Goal: Task Accomplishment & Management: Complete application form

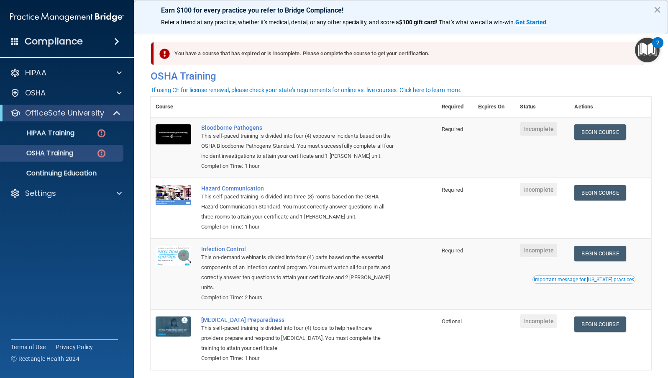
click at [545, 130] on span "Incomplete" at bounding box center [538, 128] width 37 height 13
click at [598, 196] on link "Begin Course" at bounding box center [599, 192] width 51 height 15
click at [602, 325] on link "Begin Course" at bounding box center [599, 323] width 51 height 15
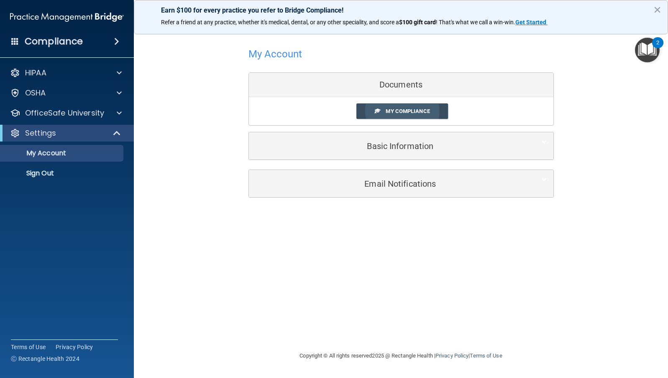
click at [423, 111] on span "My Compliance" at bounding box center [407, 111] width 44 height 6
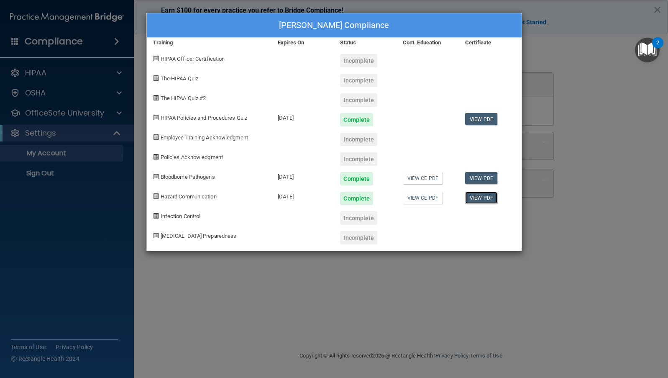
click at [482, 201] on link "View PDF" at bounding box center [481, 197] width 32 height 12
click at [358, 99] on div "Incomplete" at bounding box center [358, 99] width 37 height 13
click at [361, 64] on div "Incomplete" at bounding box center [358, 60] width 37 height 13
click at [361, 78] on div "Incomplete" at bounding box center [358, 80] width 37 height 13
click at [568, 53] on div "Kelly Keating's Compliance Training Expires On Status Cont. Education Certifica…" at bounding box center [334, 189] width 668 height 378
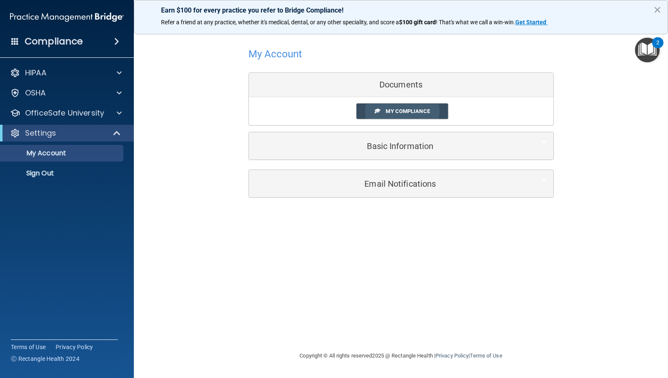
click at [407, 114] on span "My Compliance" at bounding box center [407, 111] width 44 height 6
click at [392, 107] on link "My Compliance" at bounding box center [402, 110] width 92 height 15
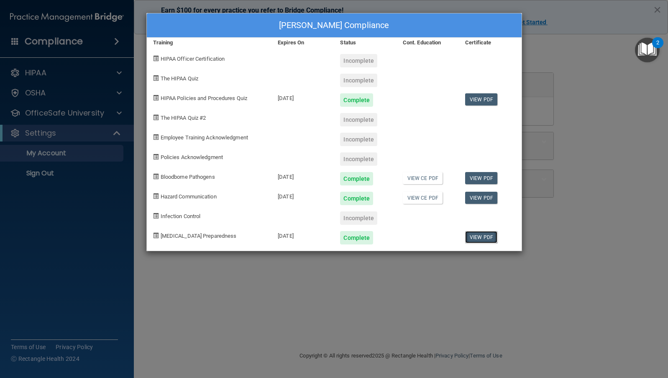
click at [476, 239] on link "View PDF" at bounding box center [481, 237] width 32 height 12
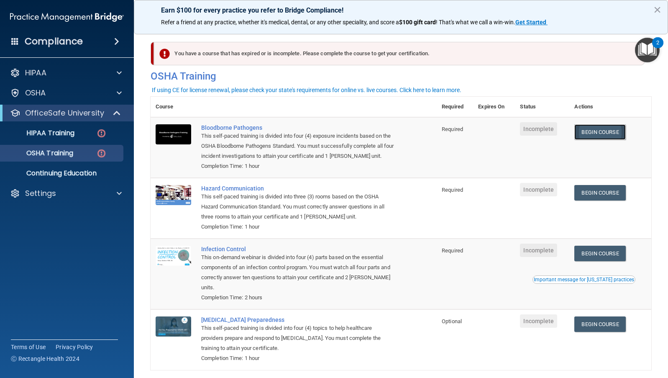
click at [604, 130] on link "Begin Course" at bounding box center [599, 131] width 51 height 15
click at [70, 137] on p "HIPAA Training" at bounding box center [39, 133] width 69 height 8
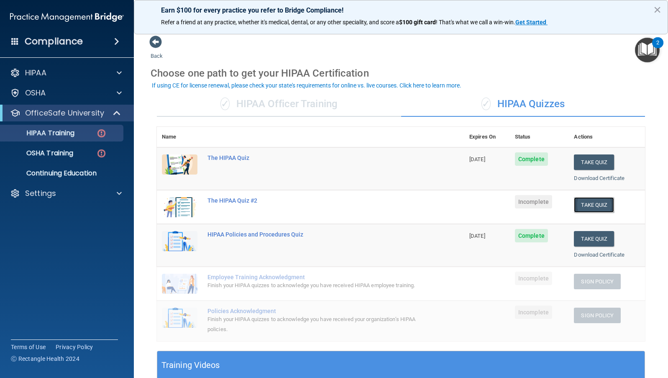
click at [592, 204] on button "Take Quiz" at bounding box center [594, 204] width 40 height 15
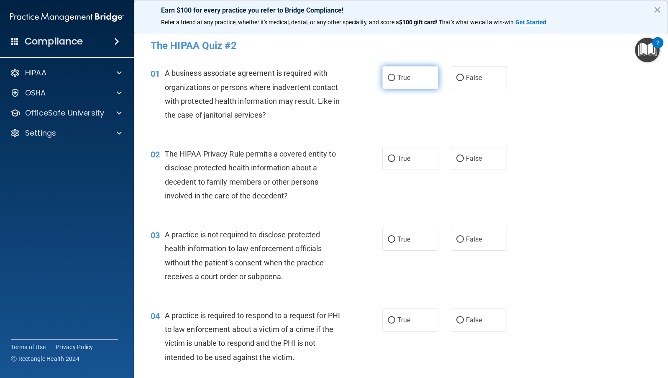
click at [388, 75] on input "True" at bounding box center [392, 78] width 8 height 6
radio input "true"
click at [457, 158] on input "False" at bounding box center [460, 159] width 8 height 6
radio input "true"
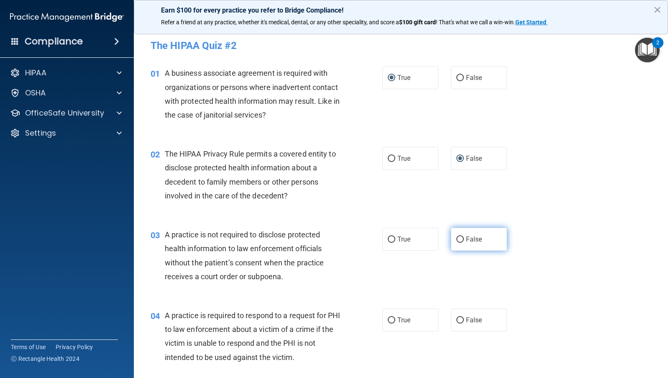
click at [456, 238] on input "False" at bounding box center [460, 239] width 8 height 6
radio input "true"
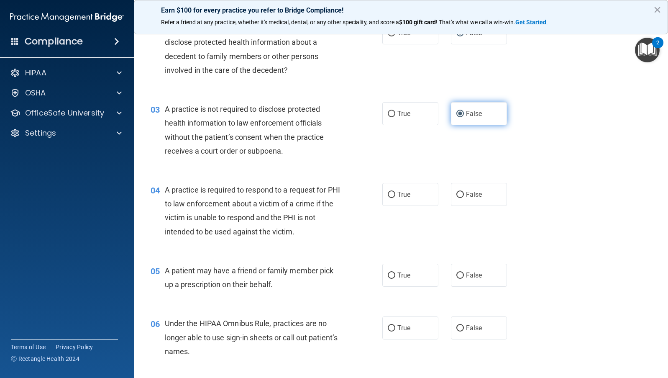
scroll to position [167, 0]
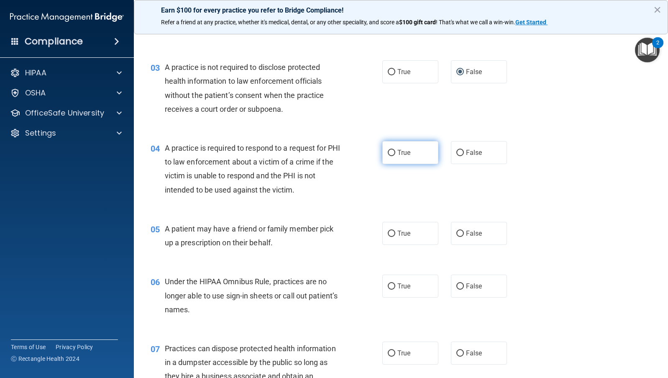
click at [390, 150] on input "True" at bounding box center [392, 153] width 8 height 6
radio input "true"
click at [390, 235] on input "True" at bounding box center [392, 233] width 8 height 6
radio input "true"
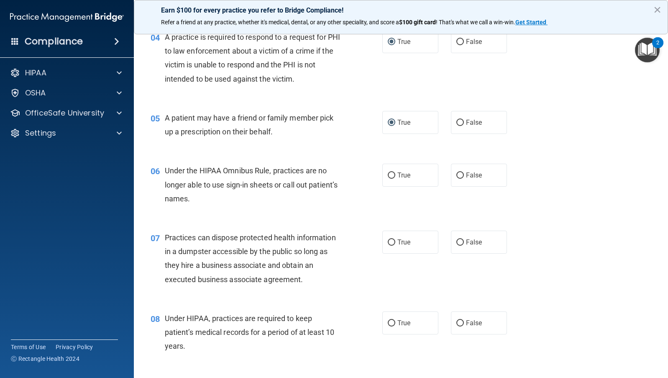
scroll to position [293, 0]
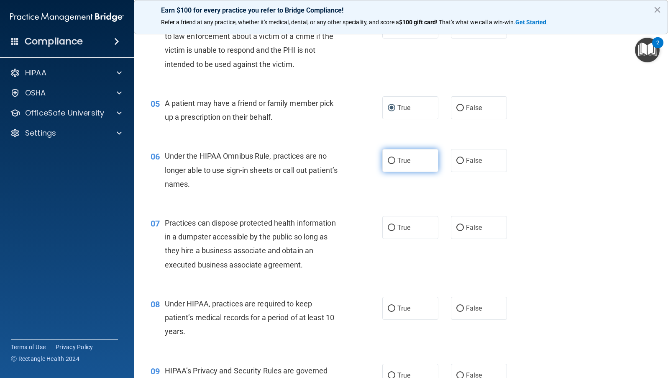
click at [388, 158] on input "True" at bounding box center [392, 161] width 8 height 6
radio input "true"
click at [456, 226] on input "False" at bounding box center [460, 228] width 8 height 6
radio input "true"
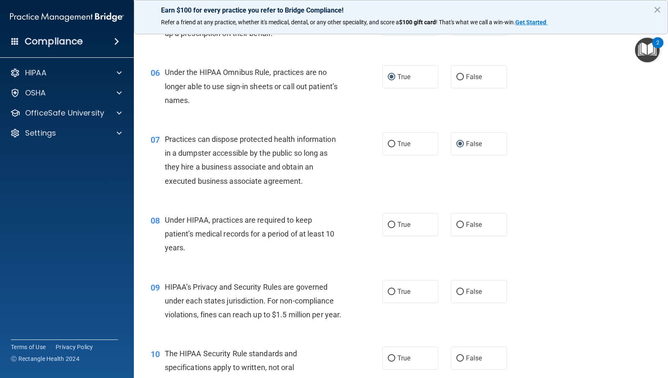
scroll to position [418, 0]
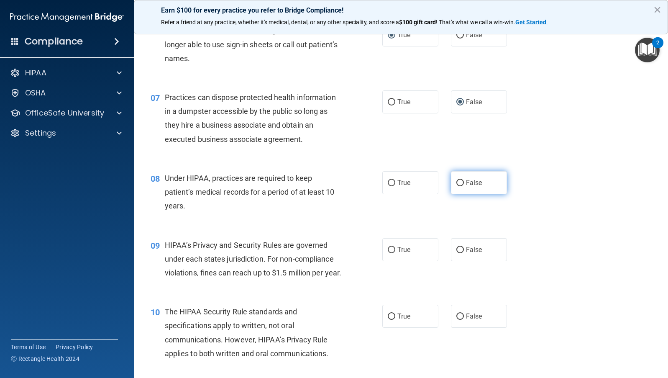
click at [457, 182] on input "False" at bounding box center [460, 183] width 8 height 6
radio input "true"
click at [393, 248] on label "True" at bounding box center [410, 249] width 56 height 23
click at [393, 248] on input "True" at bounding box center [392, 250] width 8 height 6
radio input "true"
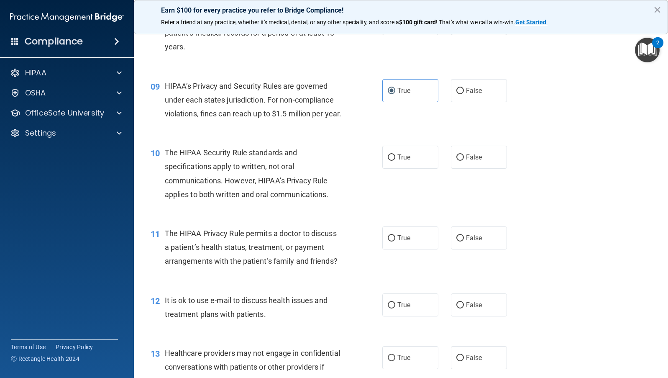
scroll to position [585, 0]
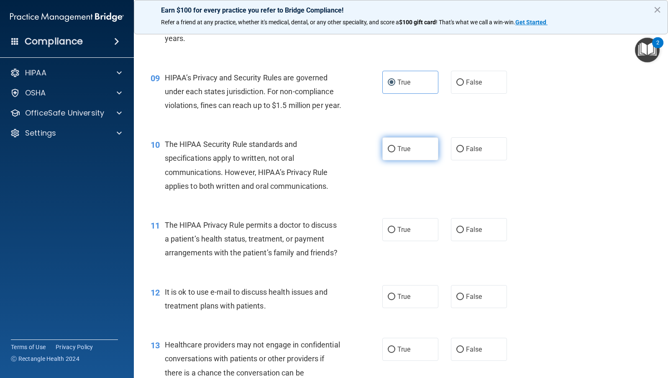
click at [388, 152] on input "True" at bounding box center [392, 149] width 8 height 6
radio input "true"
click at [456, 233] on input "False" at bounding box center [460, 230] width 8 height 6
radio input "true"
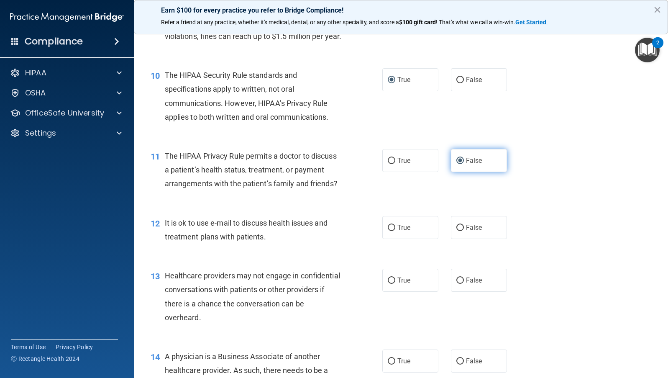
scroll to position [669, 0]
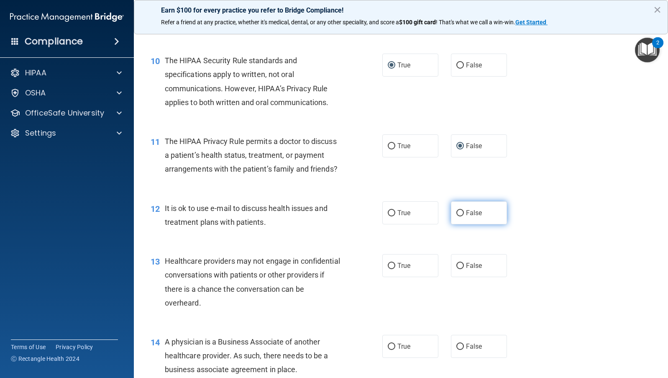
click at [456, 216] on input "False" at bounding box center [460, 213] width 8 height 6
radio input "true"
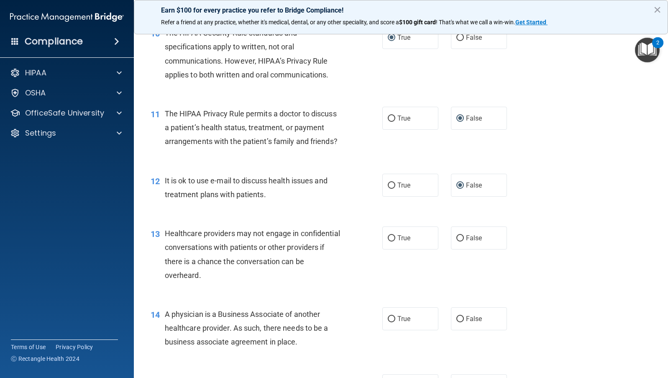
scroll to position [711, 0]
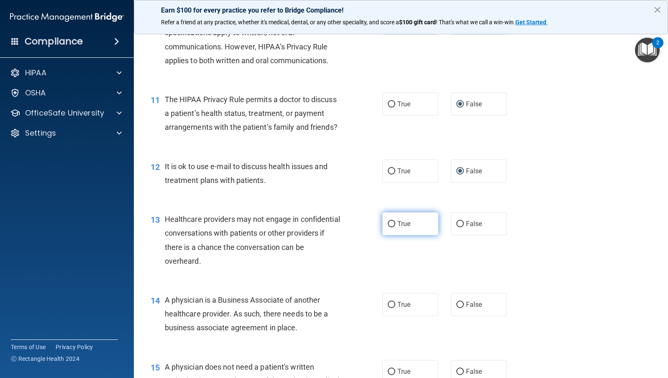
click at [388, 227] on input "True" at bounding box center [392, 224] width 8 height 6
radio input "true"
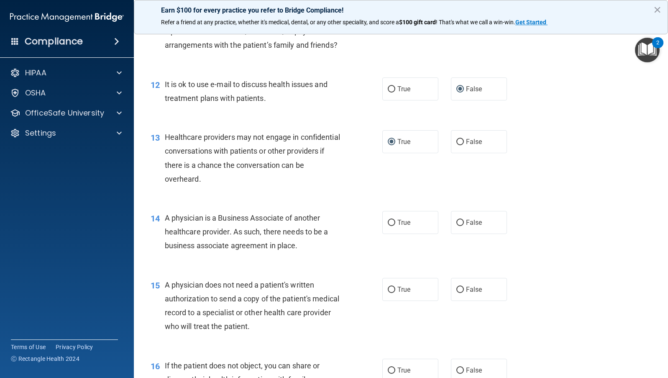
scroll to position [794, 0]
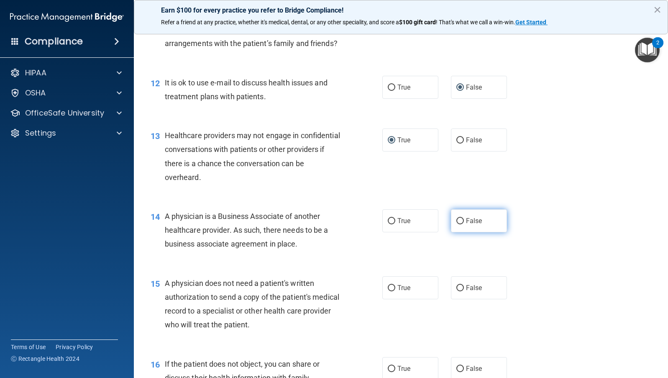
click at [456, 224] on input "False" at bounding box center [460, 221] width 8 height 6
radio input "true"
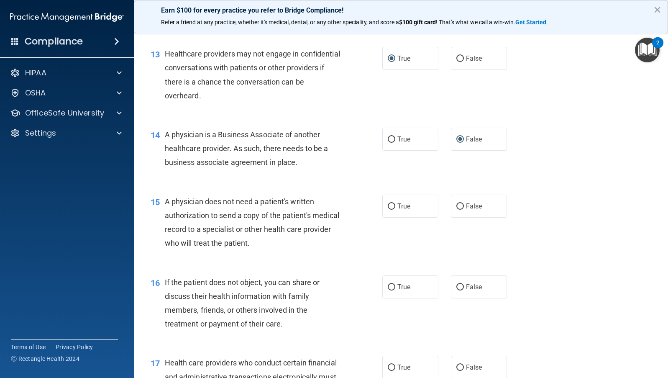
scroll to position [878, 0]
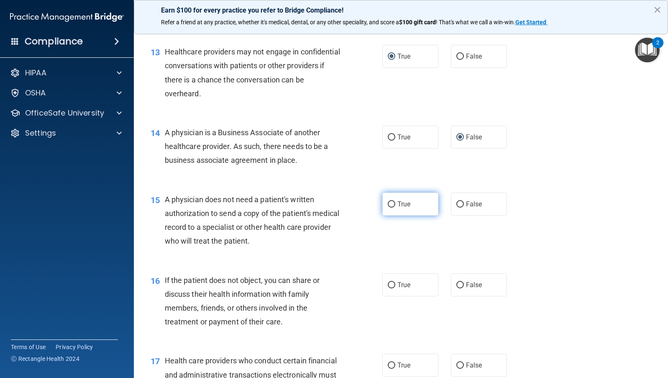
click at [389, 207] on input "True" at bounding box center [392, 204] width 8 height 6
radio input "true"
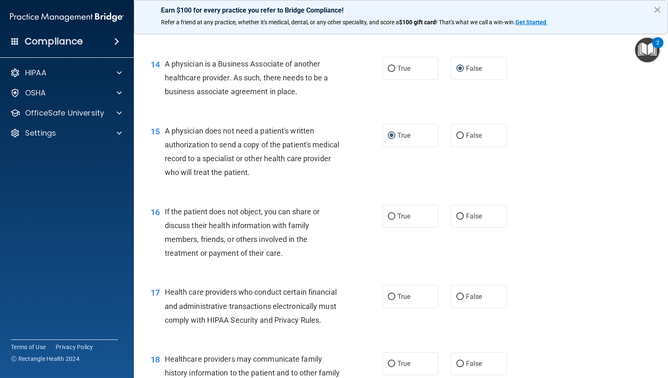
scroll to position [962, 0]
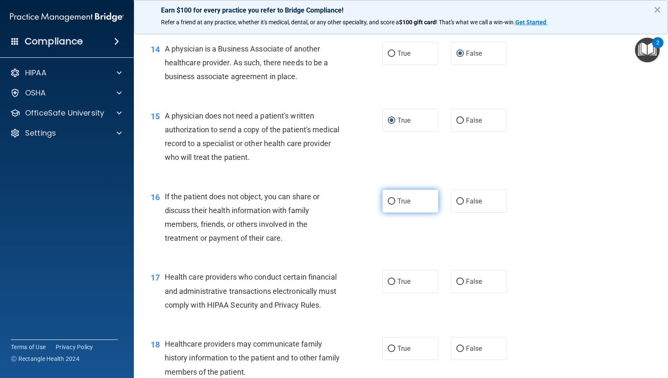
click at [388, 204] on input "True" at bounding box center [392, 201] width 8 height 6
radio input "true"
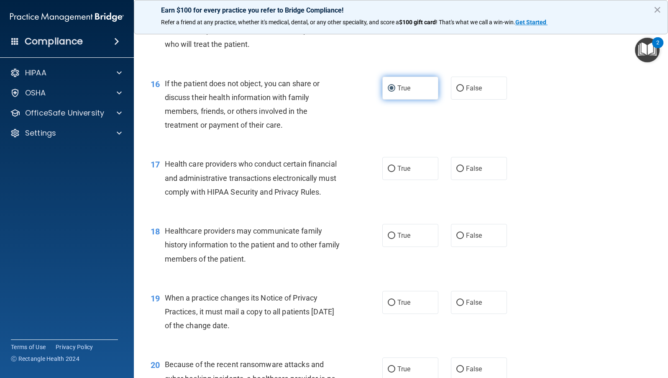
scroll to position [1087, 0]
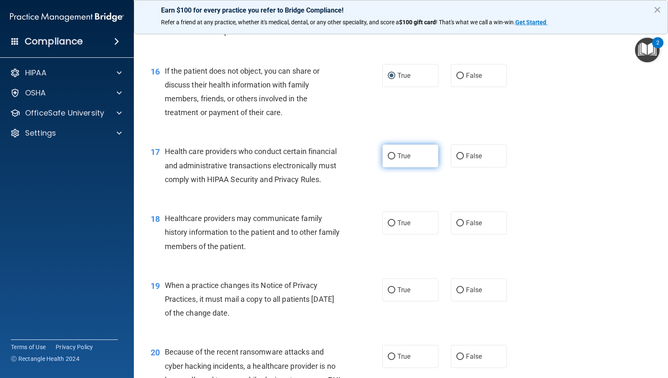
click at [388, 159] on input "True" at bounding box center [392, 156] width 8 height 6
radio input "true"
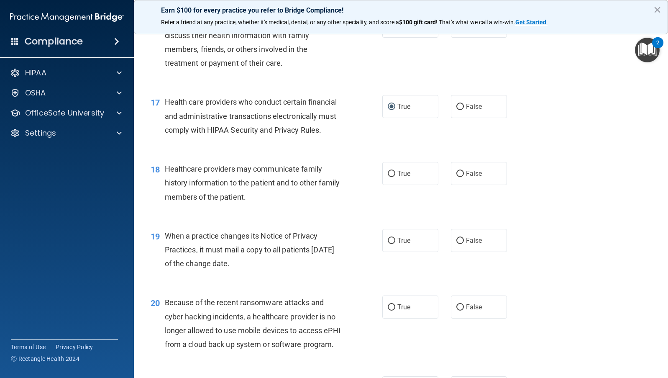
scroll to position [1212, 0]
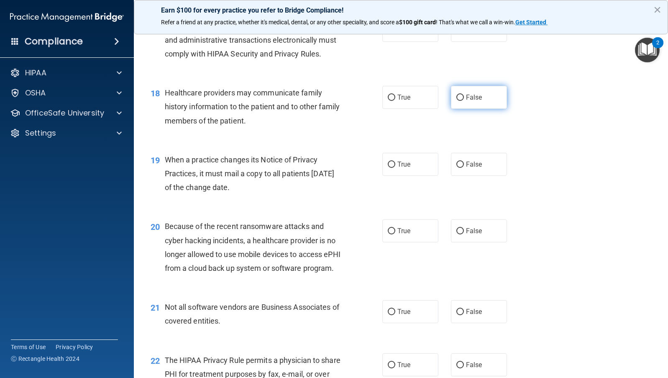
click at [456, 101] on input "False" at bounding box center [460, 97] width 8 height 6
radio input "true"
click at [388, 168] on input "True" at bounding box center [392, 164] width 8 height 6
radio input "true"
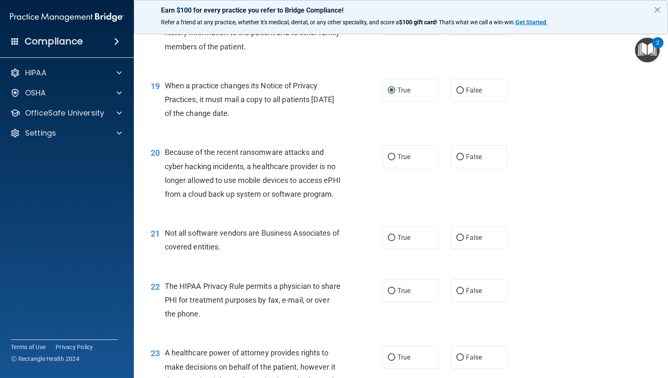
scroll to position [1296, 0]
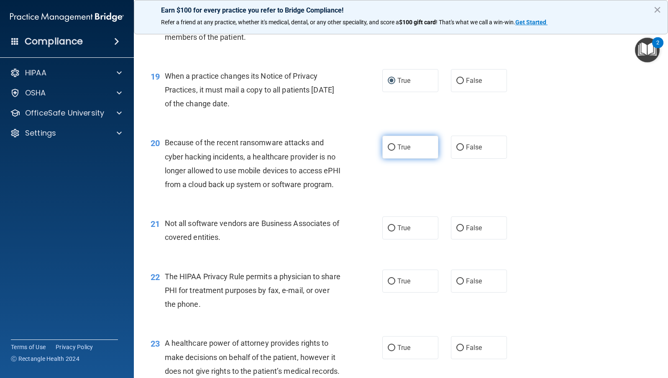
click at [388, 151] on input "True" at bounding box center [392, 147] width 8 height 6
radio input "true"
click at [389, 231] on input "True" at bounding box center [392, 228] width 8 height 6
radio input "true"
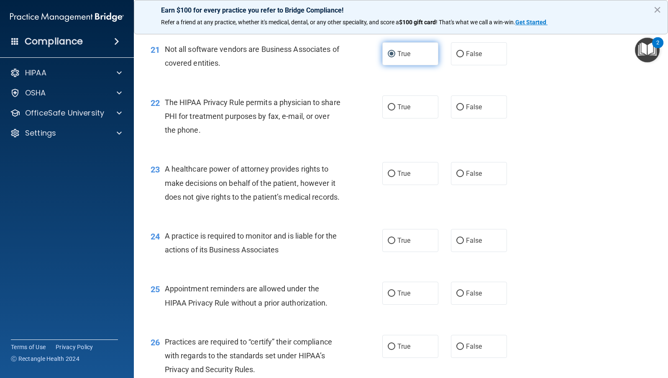
scroll to position [1505, 0]
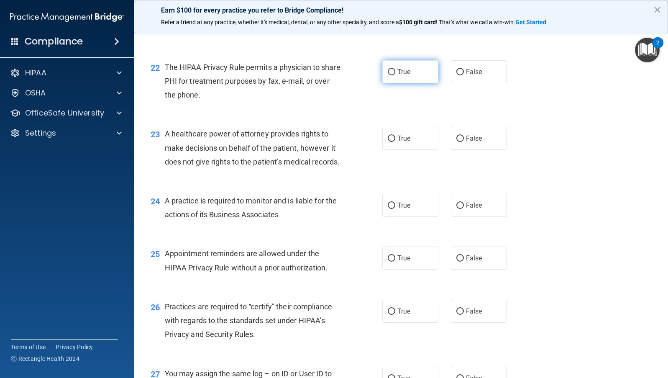
click at [388, 75] on input "True" at bounding box center [392, 72] width 8 height 6
radio input "true"
click at [388, 142] on input "True" at bounding box center [392, 138] width 8 height 6
radio input "true"
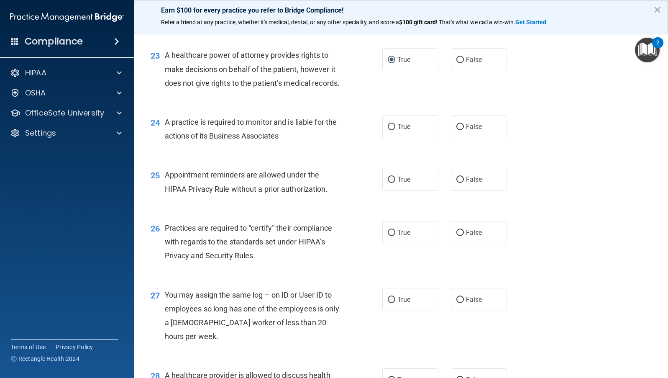
scroll to position [1589, 0]
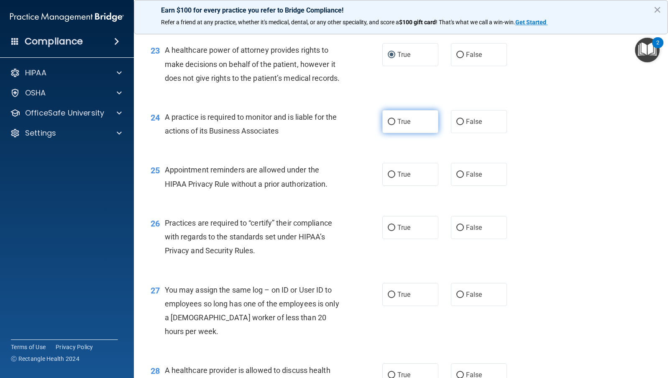
click at [388, 125] on input "True" at bounding box center [392, 122] width 8 height 6
radio input "true"
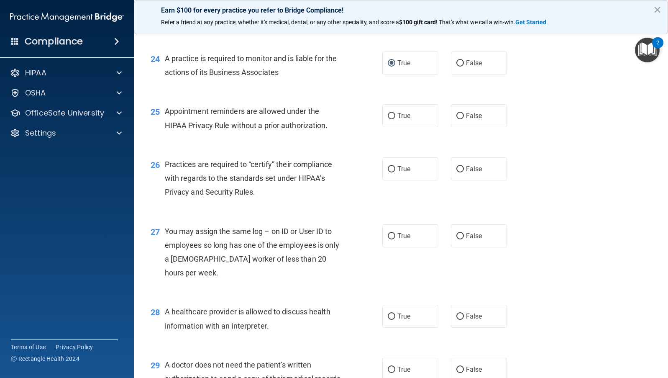
scroll to position [1714, 0]
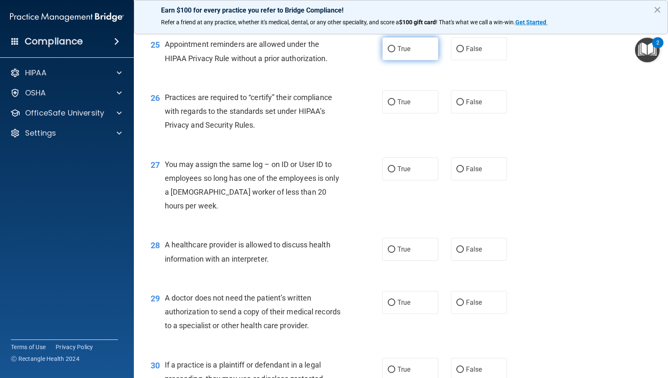
click at [388, 52] on input "True" at bounding box center [392, 49] width 8 height 6
radio input "true"
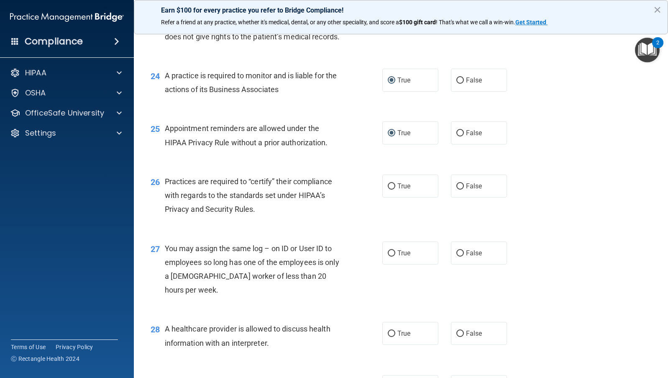
scroll to position [1630, 0]
click at [388, 189] on input "True" at bounding box center [392, 186] width 8 height 6
radio input "true"
click at [457, 256] on input "False" at bounding box center [460, 253] width 8 height 6
radio input "true"
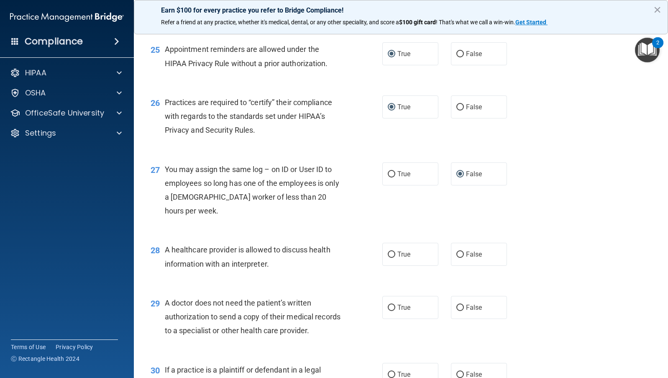
scroll to position [1714, 0]
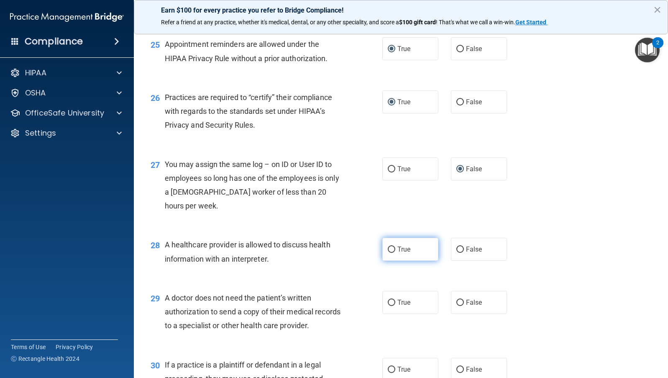
click at [388, 253] on input "True" at bounding box center [392, 249] width 8 height 6
radio input "true"
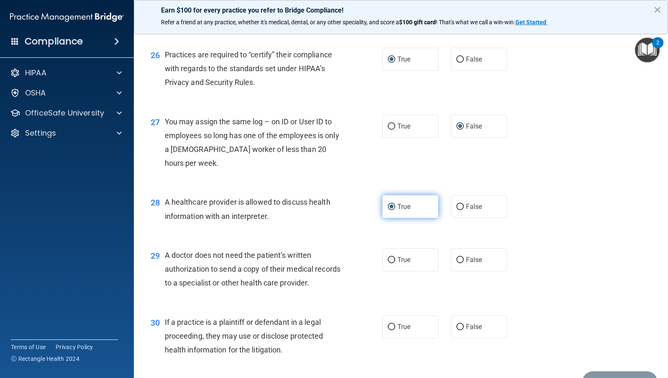
scroll to position [1798, 0]
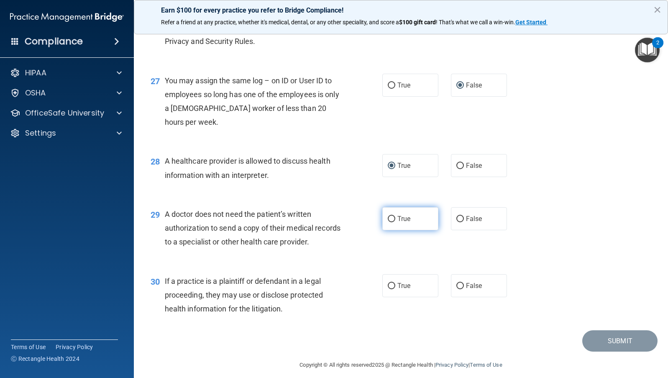
click at [390, 222] on input "True" at bounding box center [392, 219] width 8 height 6
radio input "true"
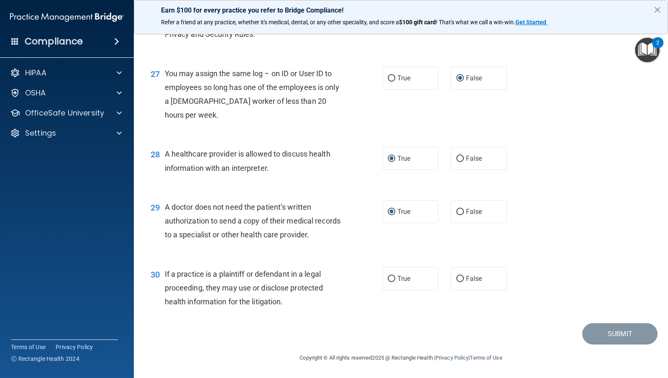
scroll to position [1846, 0]
click at [457, 278] on input "False" at bounding box center [460, 279] width 8 height 6
radio input "true"
click at [608, 337] on button "Submit" at bounding box center [619, 333] width 75 height 21
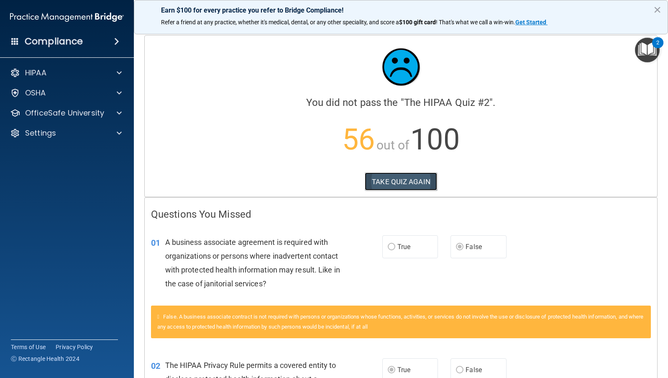
click at [403, 177] on button "TAKE QUIZ AGAIN" at bounding box center [401, 181] width 72 height 18
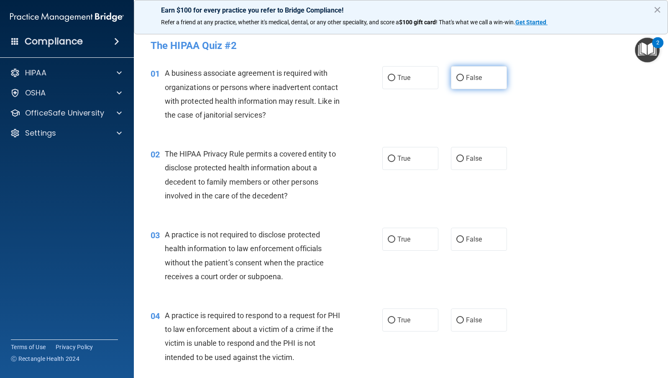
click at [456, 77] on input "False" at bounding box center [460, 78] width 8 height 6
radio input "true"
click at [388, 156] on input "True" at bounding box center [392, 159] width 8 height 6
radio input "true"
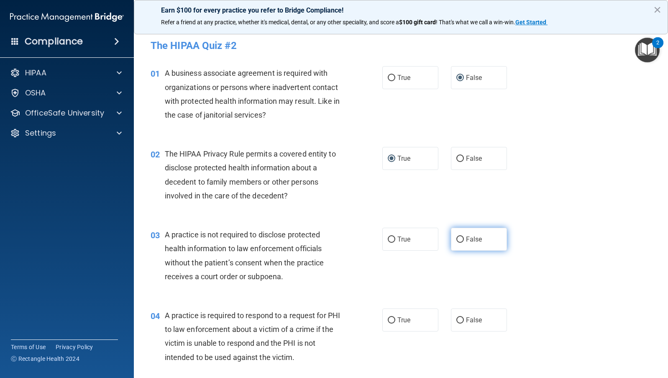
click at [456, 239] on input "False" at bounding box center [460, 239] width 8 height 6
radio input "true"
click at [388, 317] on input "True" at bounding box center [392, 320] width 8 height 6
radio input "true"
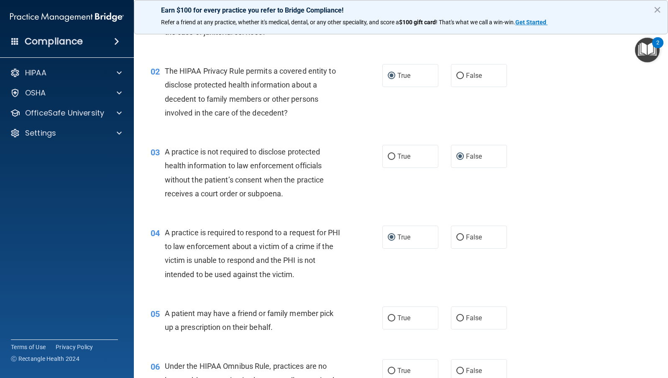
scroll to position [84, 0]
click at [388, 316] on input "True" at bounding box center [392, 317] width 8 height 6
radio input "true"
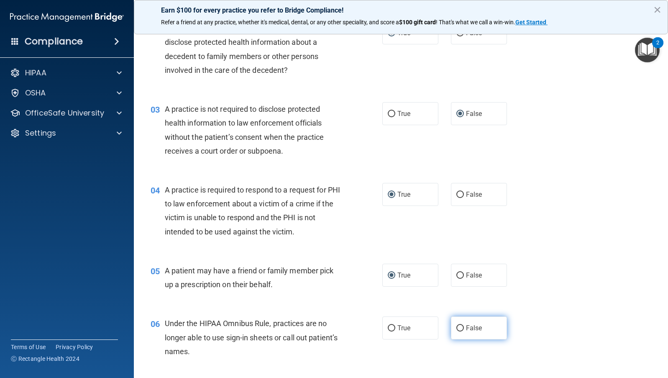
click at [458, 327] on input "False" at bounding box center [460, 328] width 8 height 6
radio input "true"
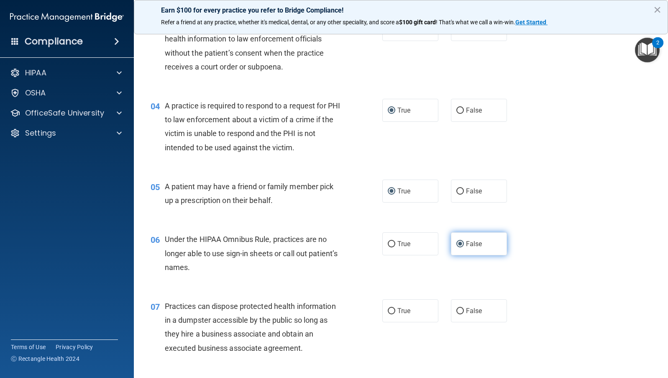
scroll to position [251, 0]
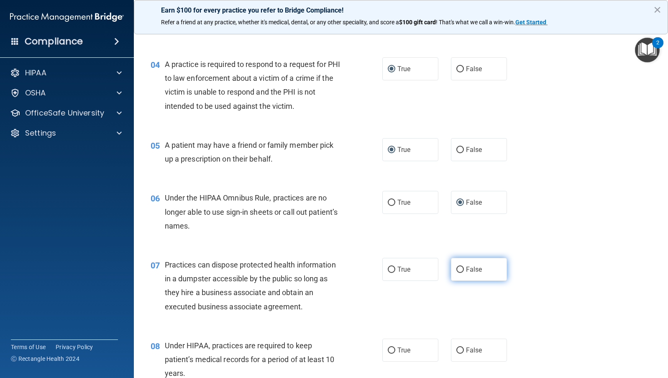
click at [454, 265] on label "False" at bounding box center [479, 269] width 56 height 23
click at [456, 266] on input "False" at bounding box center [460, 269] width 8 height 6
radio input "true"
click at [457, 349] on input "False" at bounding box center [460, 350] width 8 height 6
radio input "true"
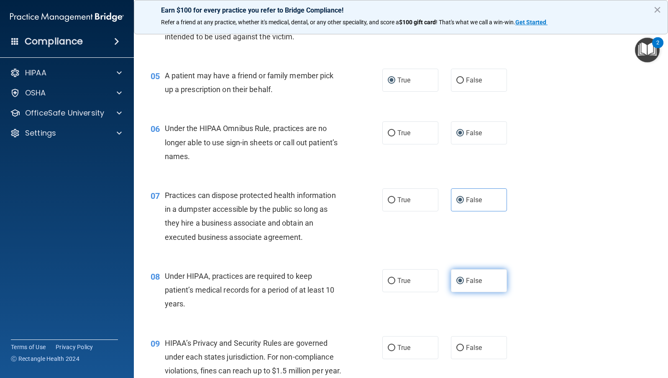
scroll to position [334, 0]
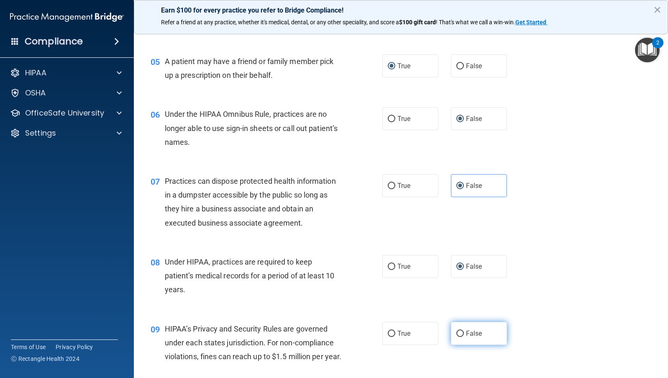
click at [456, 332] on input "False" at bounding box center [460, 333] width 8 height 6
radio input "true"
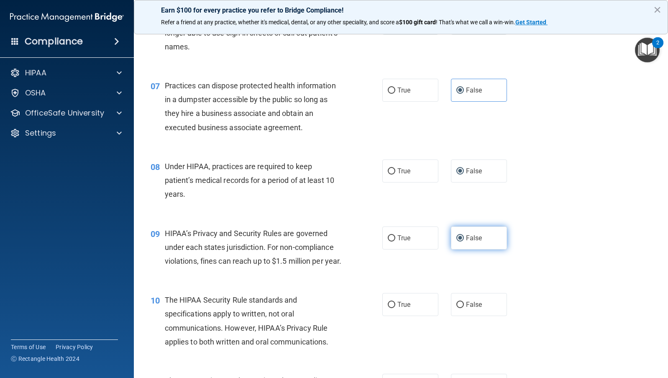
scroll to position [460, 0]
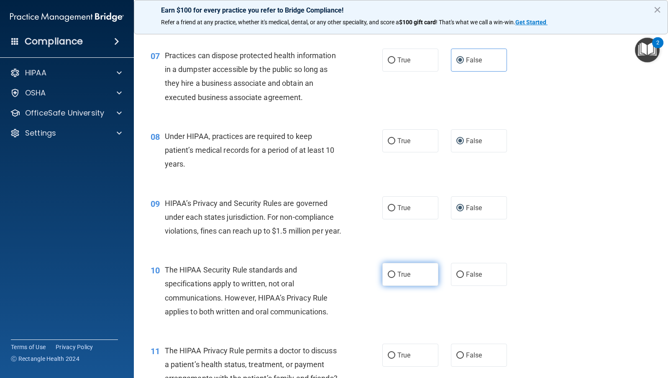
click at [388, 278] on input "True" at bounding box center [392, 274] width 8 height 6
radio input "true"
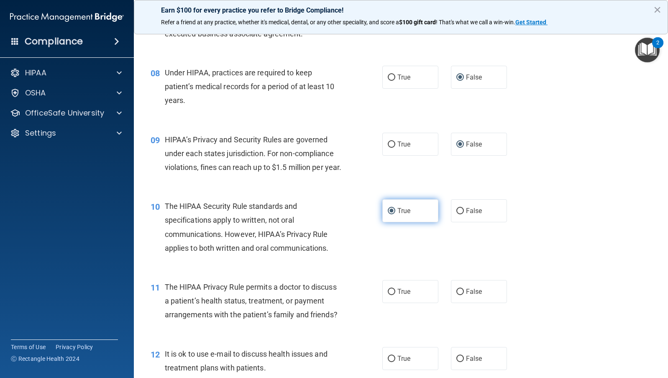
scroll to position [543, 0]
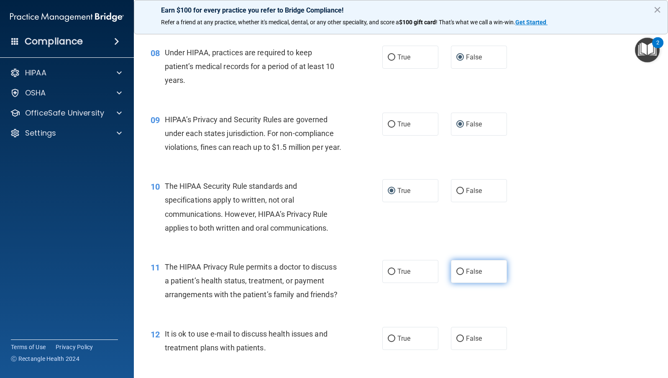
click at [456, 275] on input "False" at bounding box center [460, 271] width 8 height 6
radio input "true"
click at [457, 342] on input "False" at bounding box center [460, 338] width 8 height 6
radio input "true"
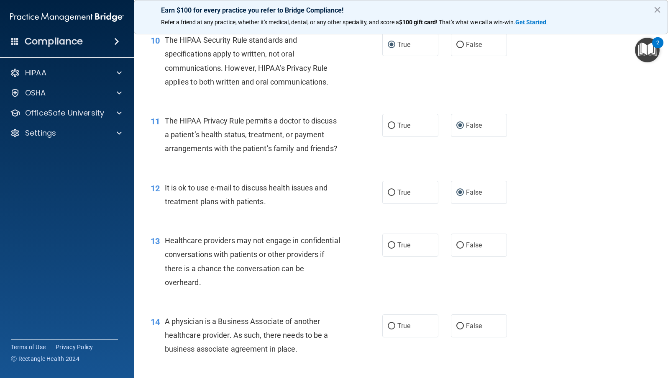
scroll to position [711, 0]
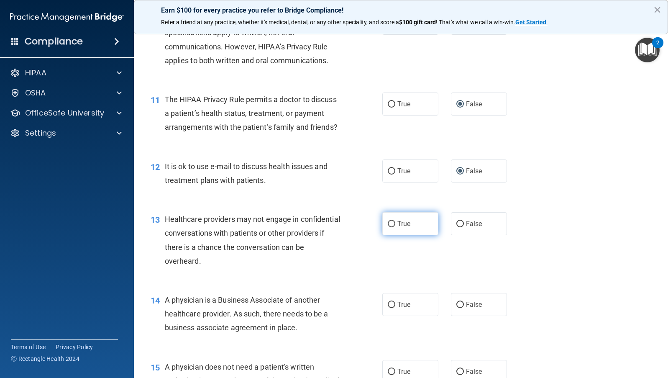
click at [388, 227] on input "True" at bounding box center [392, 224] width 8 height 6
radio input "true"
click at [456, 308] on input "False" at bounding box center [460, 304] width 8 height 6
radio input "true"
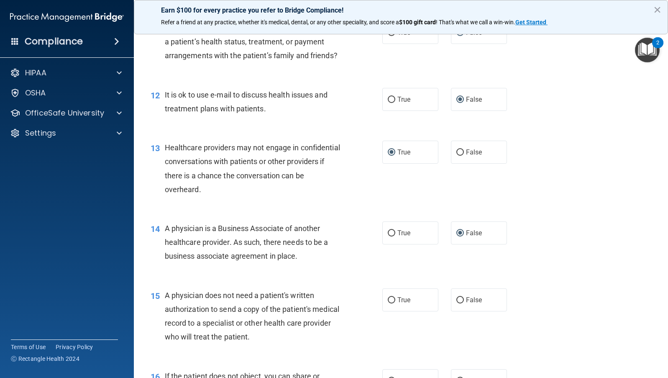
scroll to position [794, 0]
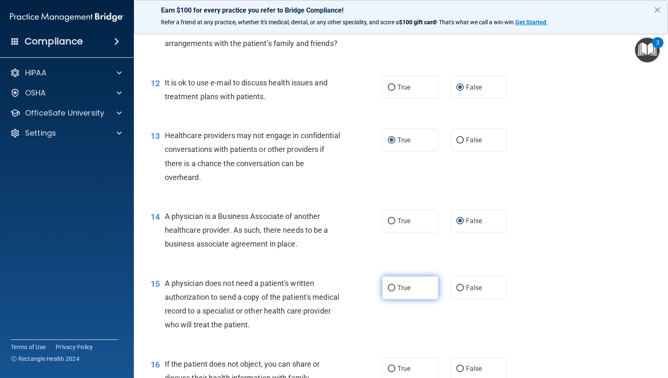
click at [388, 291] on input "True" at bounding box center [392, 288] width 8 height 6
radio input "true"
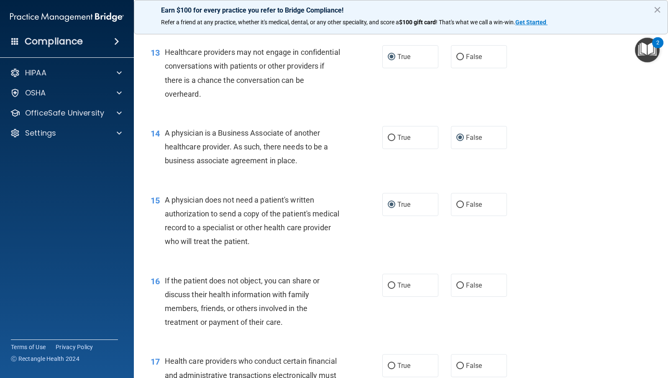
scroll to position [878, 0]
click at [388, 288] on input "True" at bounding box center [392, 285] width 8 height 6
radio input "true"
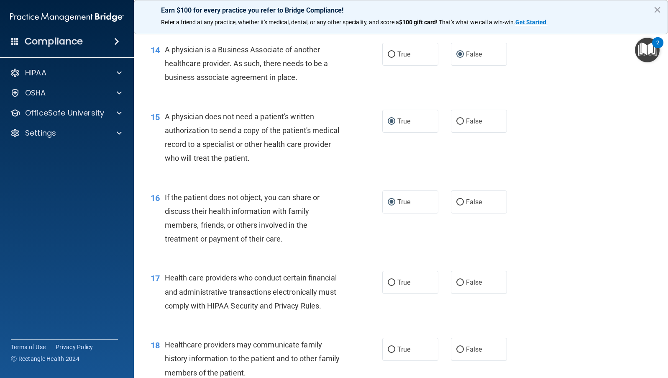
scroll to position [962, 0]
click at [388, 285] on input "True" at bounding box center [392, 281] width 8 height 6
radio input "true"
click at [456, 352] on input "False" at bounding box center [460, 348] width 8 height 6
radio input "true"
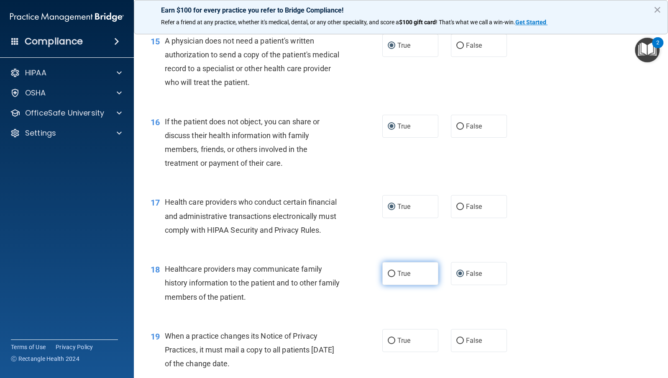
scroll to position [1087, 0]
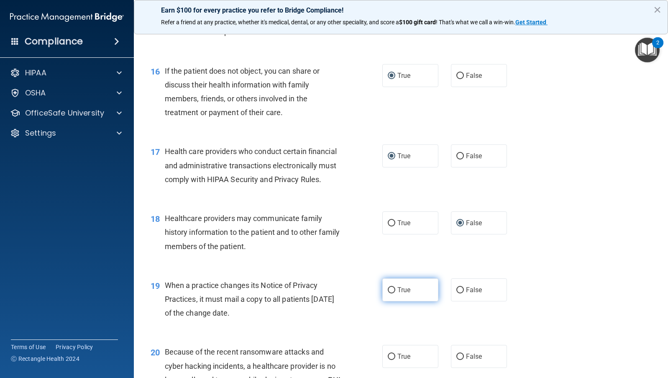
click at [388, 293] on input "True" at bounding box center [392, 290] width 8 height 6
radio input "true"
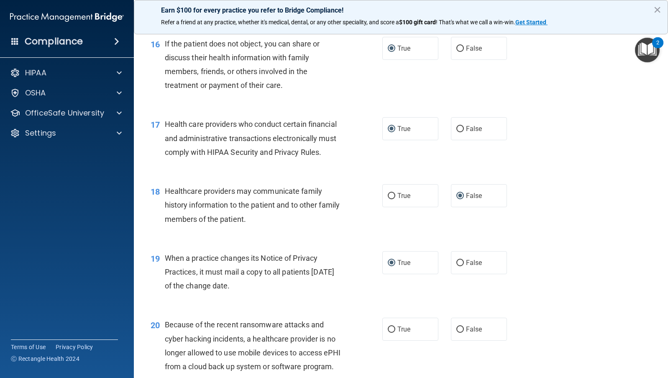
scroll to position [1129, 0]
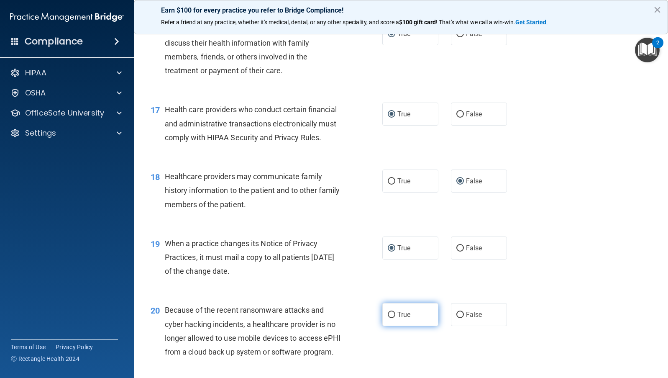
click at [388, 318] on input "True" at bounding box center [392, 314] width 8 height 6
radio input "true"
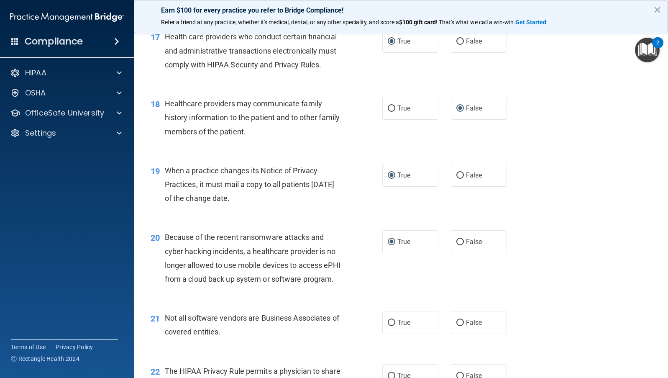
scroll to position [1212, 0]
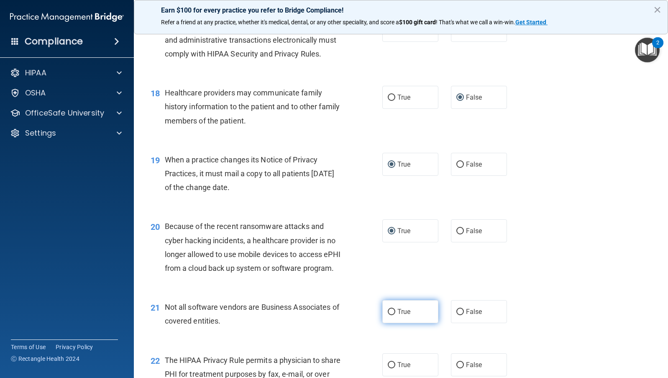
click at [388, 315] on input "True" at bounding box center [392, 312] width 8 height 6
radio input "true"
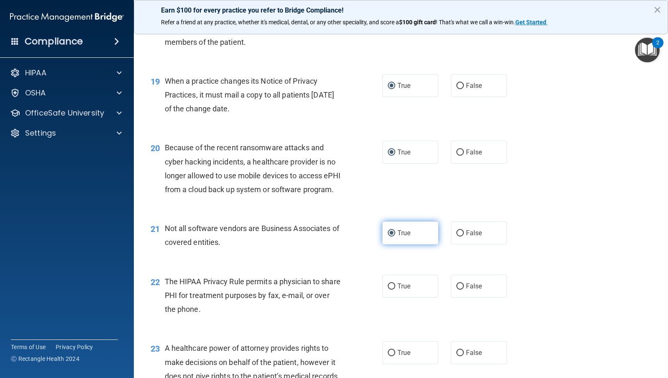
scroll to position [1296, 0]
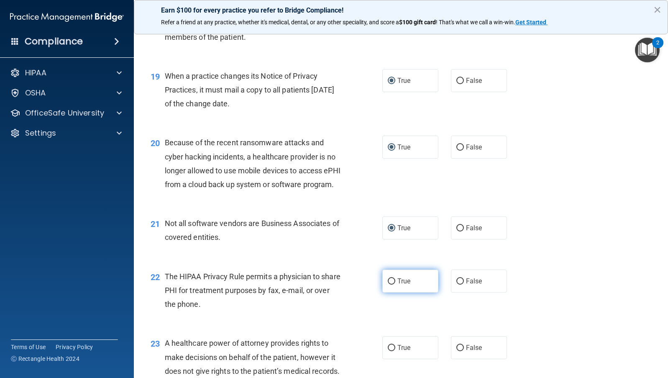
click at [389, 284] on input "True" at bounding box center [392, 281] width 8 height 6
radio input "true"
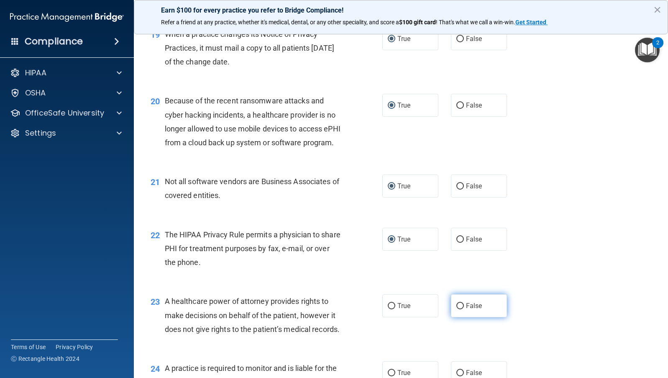
click at [457, 309] on input "False" at bounding box center [460, 306] width 8 height 6
radio input "true"
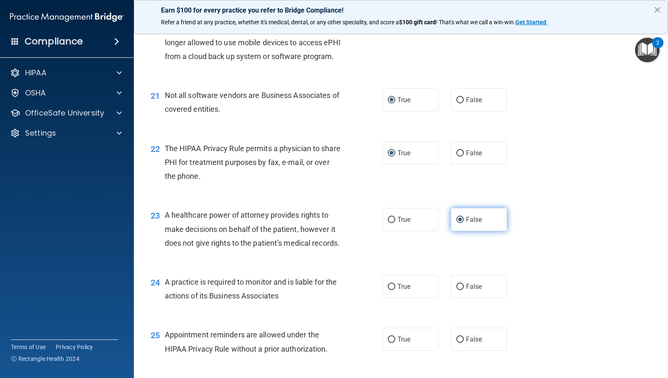
scroll to position [1463, 0]
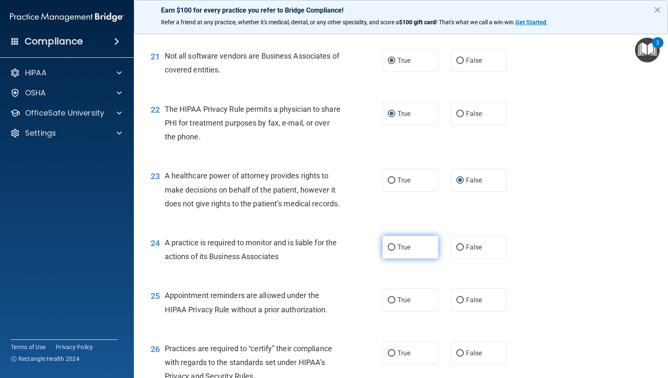
click at [388, 250] on input "True" at bounding box center [392, 247] width 8 height 6
radio input "true"
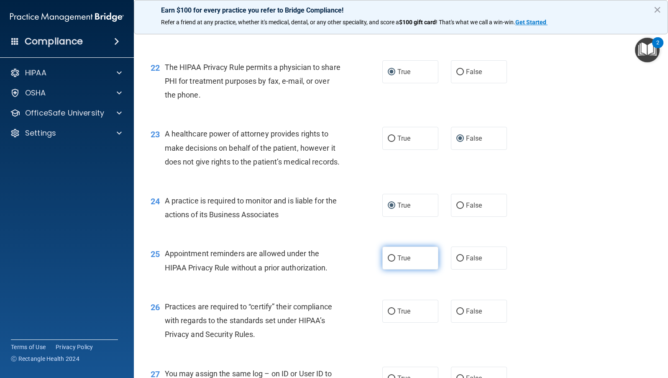
click at [388, 261] on input "True" at bounding box center [392, 258] width 8 height 6
radio input "true"
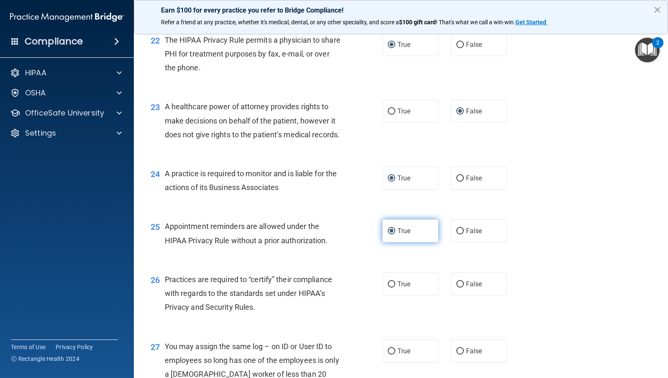
scroll to position [1547, 0]
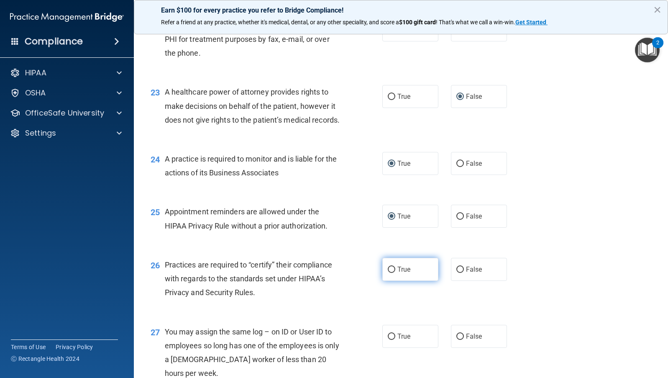
click at [388, 273] on input "True" at bounding box center [392, 269] width 8 height 6
radio input "true"
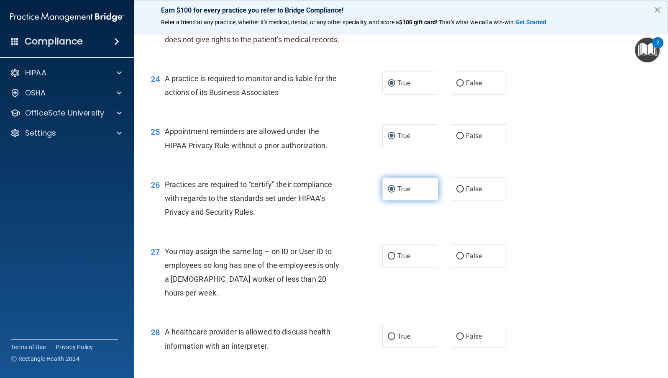
scroll to position [1630, 0]
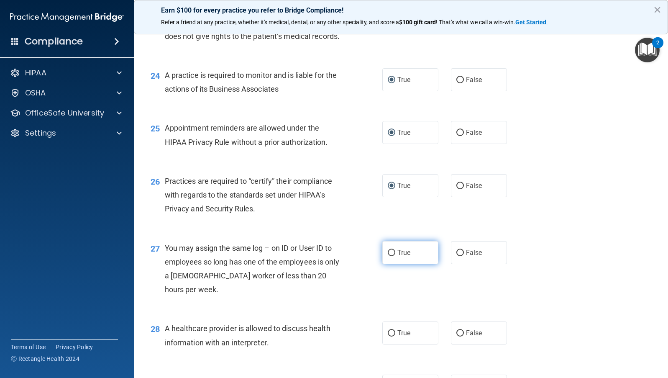
click at [388, 256] on input "True" at bounding box center [392, 253] width 8 height 6
radio input "true"
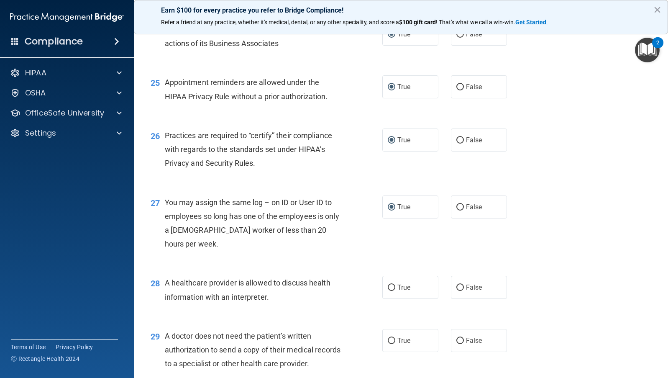
scroll to position [1714, 0]
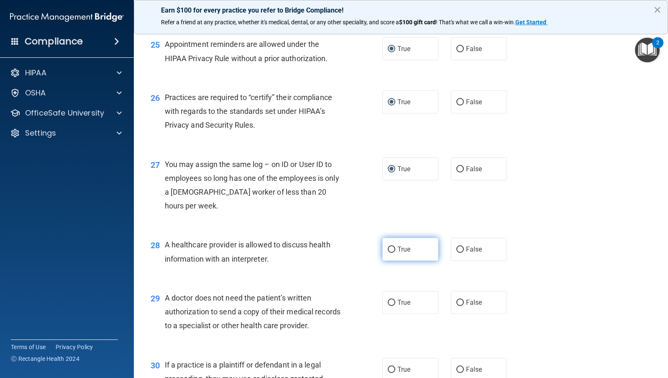
click at [388, 253] on input "True" at bounding box center [392, 249] width 8 height 6
radio input "true"
click at [388, 306] on input "True" at bounding box center [392, 302] width 8 height 6
radio input "true"
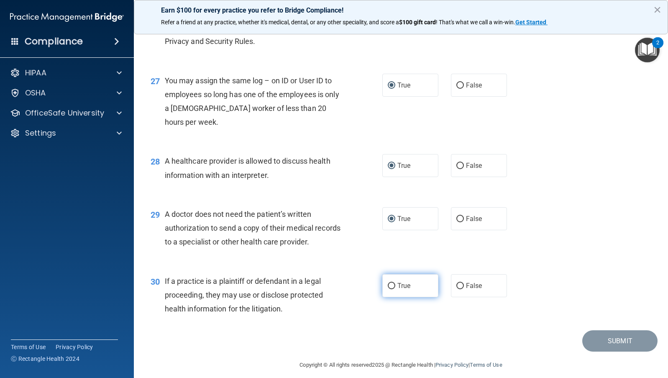
click at [388, 289] on input "True" at bounding box center [392, 286] width 8 height 6
radio input "true"
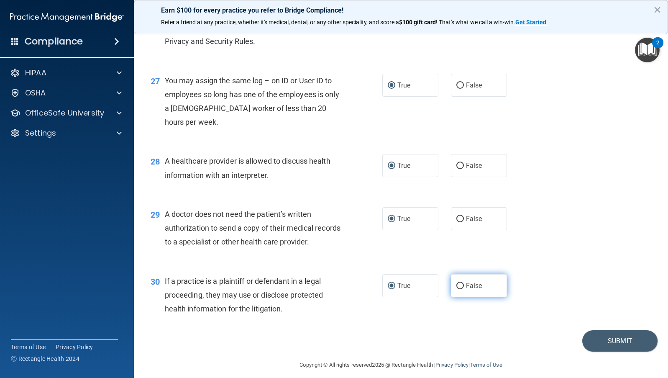
scroll to position [1846, 0]
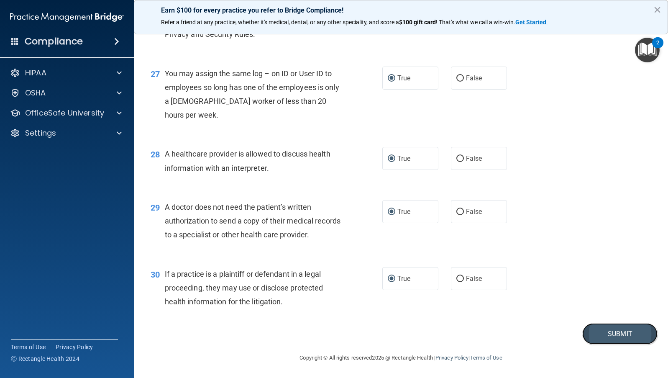
click at [607, 334] on button "Submit" at bounding box center [619, 333] width 75 height 21
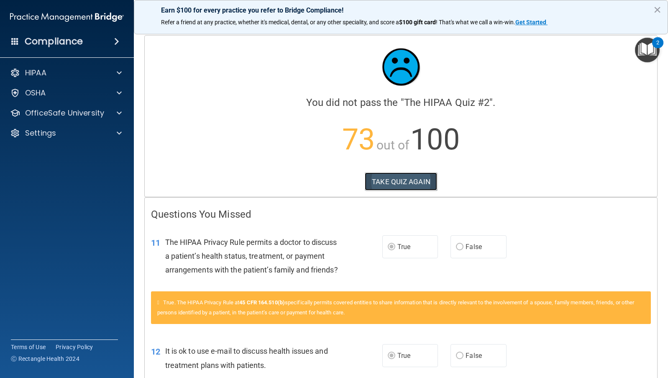
click at [394, 179] on button "TAKE QUIZ AGAIN" at bounding box center [401, 181] width 72 height 18
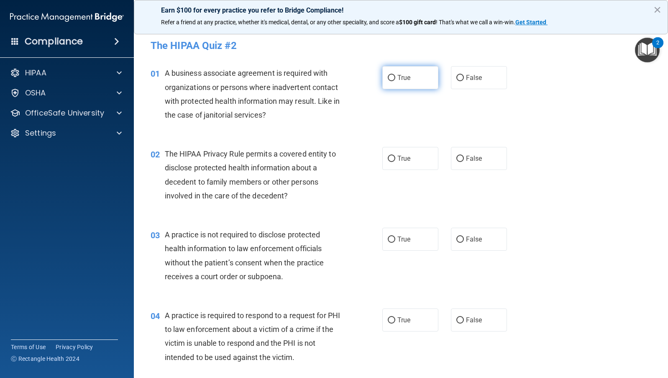
click at [389, 77] on input "True" at bounding box center [392, 78] width 8 height 6
radio input "true"
click at [389, 159] on input "True" at bounding box center [392, 159] width 8 height 6
radio input "true"
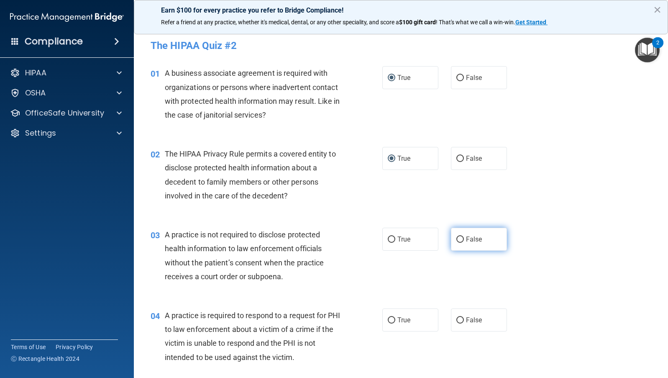
click at [457, 237] on input "False" at bounding box center [460, 239] width 8 height 6
radio input "true"
click at [389, 319] on input "True" at bounding box center [392, 320] width 8 height 6
radio input "true"
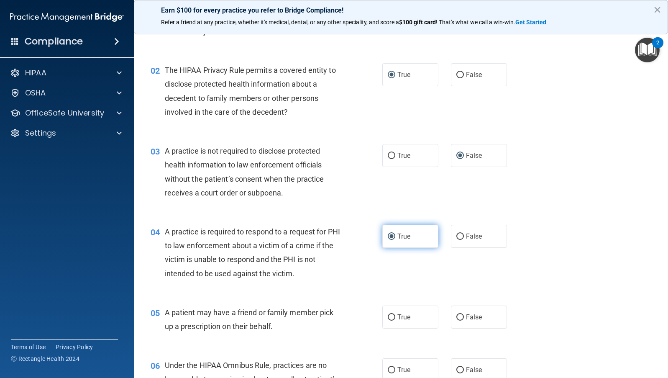
scroll to position [125, 0]
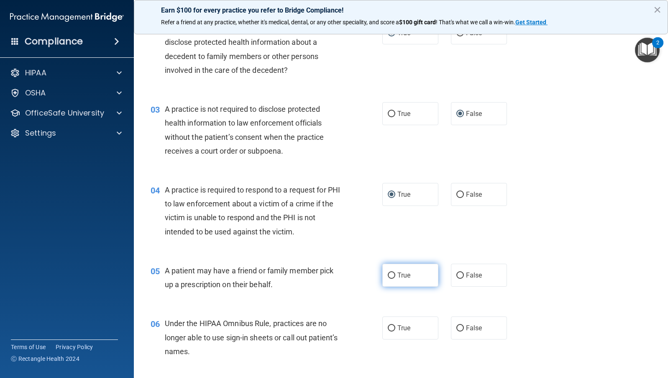
click at [388, 275] on input "True" at bounding box center [392, 275] width 8 height 6
radio input "true"
click at [456, 327] on input "False" at bounding box center [460, 328] width 8 height 6
radio input "true"
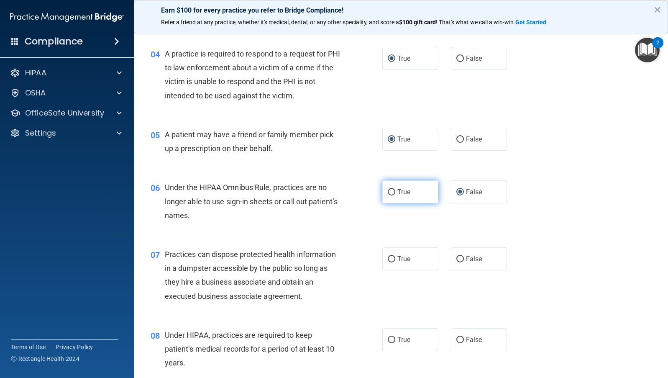
scroll to position [293, 0]
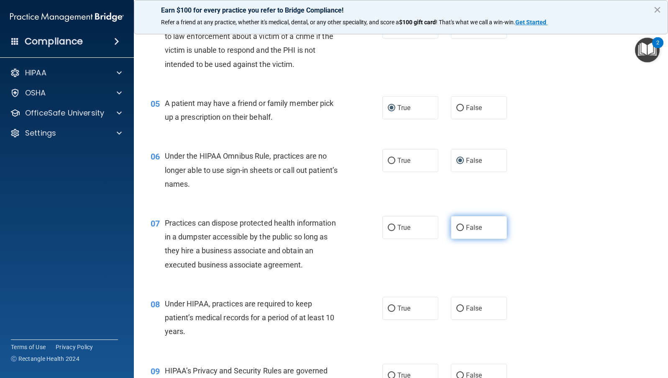
click at [456, 226] on input "False" at bounding box center [460, 228] width 8 height 6
radio input "true"
click at [456, 306] on input "False" at bounding box center [460, 308] width 8 height 6
radio input "true"
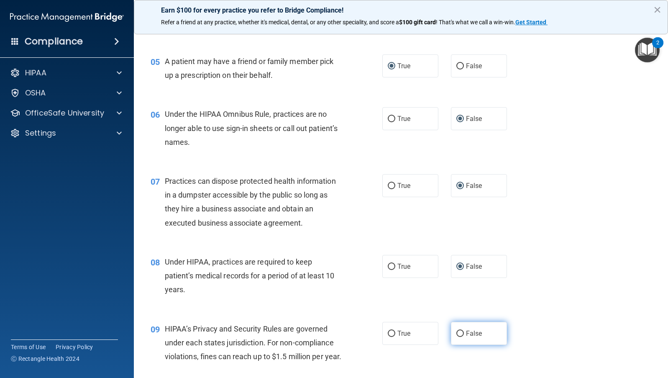
click at [457, 333] on input "False" at bounding box center [460, 333] width 8 height 6
radio input "true"
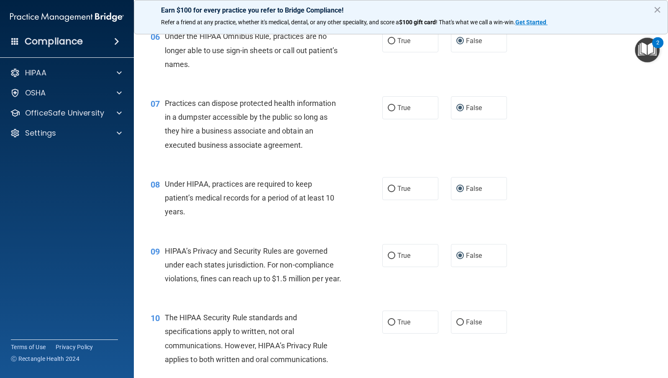
scroll to position [418, 0]
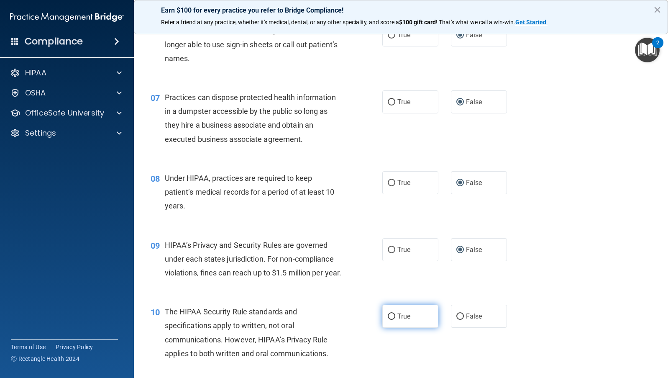
click at [389, 319] on input "True" at bounding box center [392, 316] width 8 height 6
radio input "true"
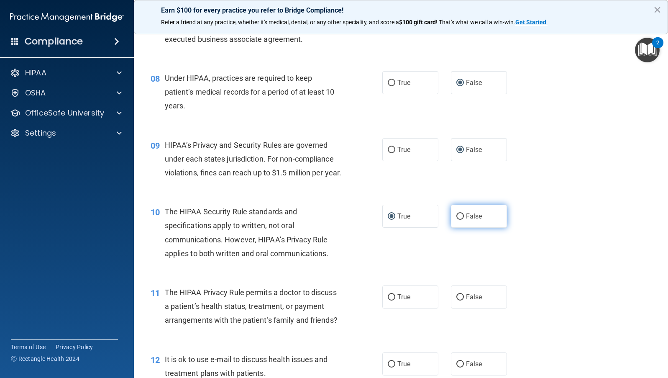
scroll to position [543, 0]
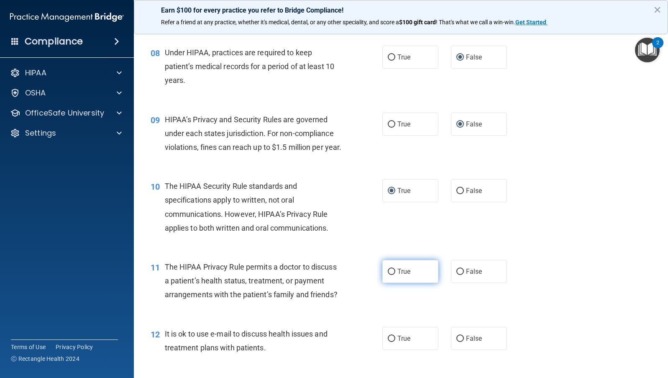
click at [388, 275] on input "True" at bounding box center [392, 271] width 8 height 6
radio input "true"
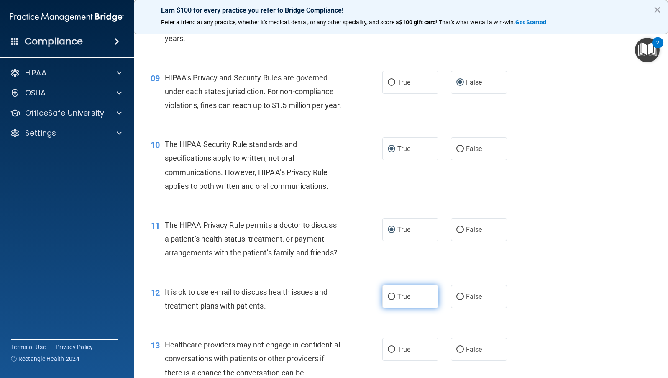
click at [388, 300] on input "True" at bounding box center [392, 296] width 8 height 6
radio input "true"
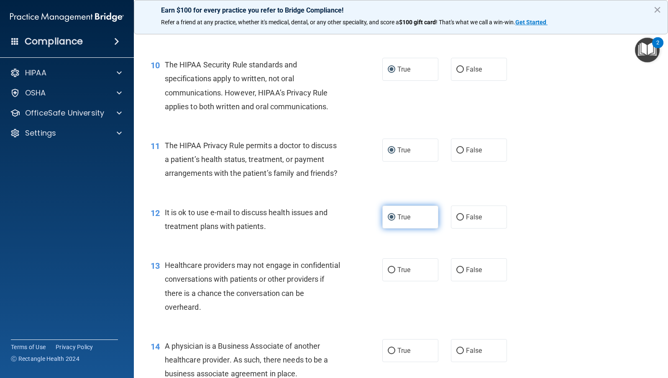
scroll to position [669, 0]
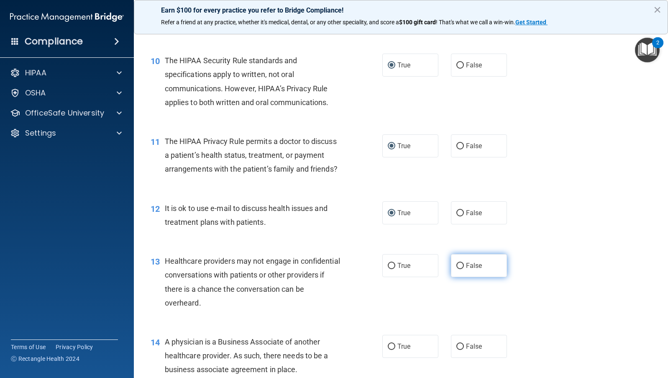
click at [457, 269] on input "False" at bounding box center [460, 266] width 8 height 6
radio input "true"
click at [388, 350] on input "True" at bounding box center [392, 346] width 8 height 6
radio input "true"
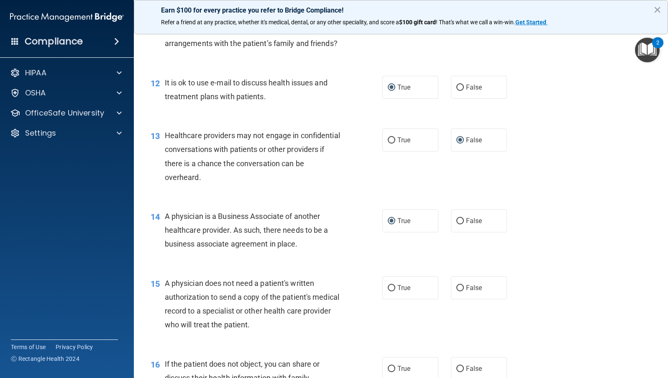
scroll to position [836, 0]
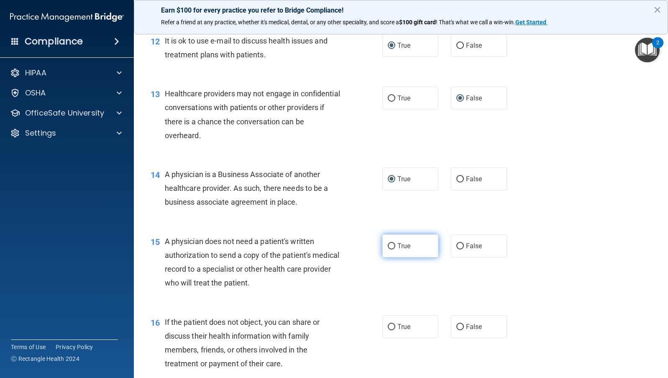
click at [388, 249] on input "True" at bounding box center [392, 246] width 8 height 6
radio input "true"
click at [389, 330] on input "True" at bounding box center [392, 327] width 8 height 6
radio input "true"
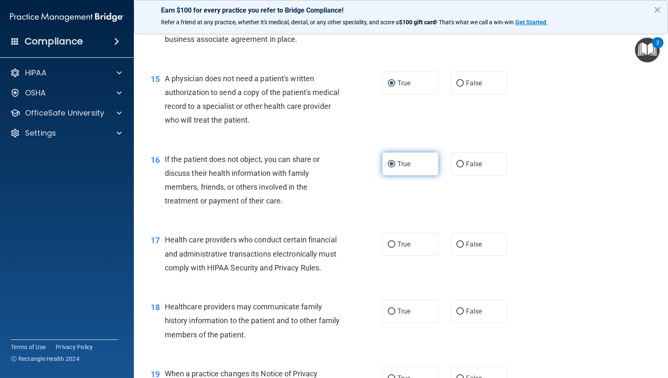
scroll to position [1003, 0]
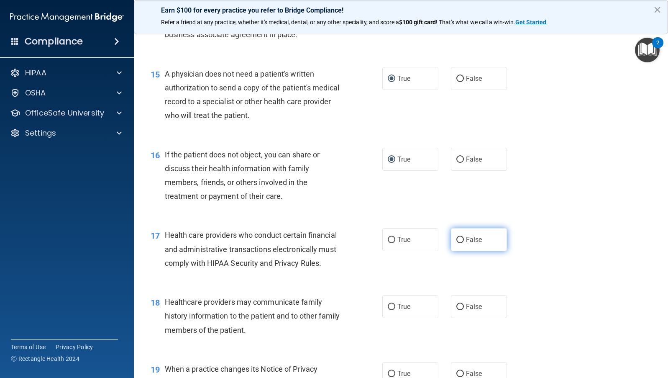
click at [456, 243] on input "False" at bounding box center [460, 240] width 8 height 6
radio input "true"
click at [388, 310] on input "True" at bounding box center [392, 307] width 8 height 6
radio input "true"
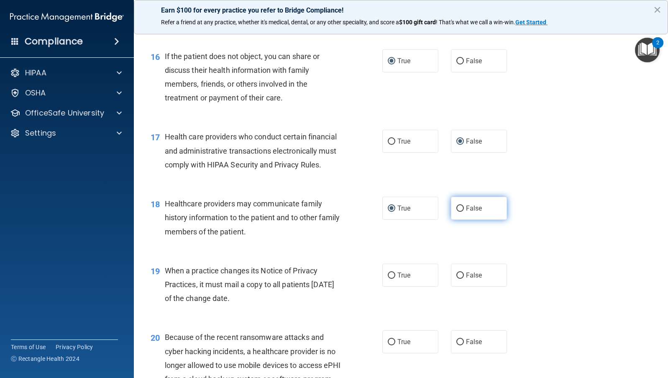
scroll to position [1129, 0]
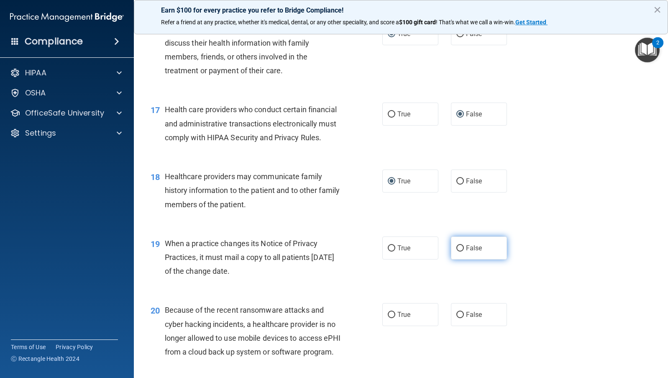
click at [456, 251] on input "False" at bounding box center [460, 248] width 8 height 6
radio input "true"
click at [457, 318] on input "False" at bounding box center [460, 314] width 8 height 6
radio input "true"
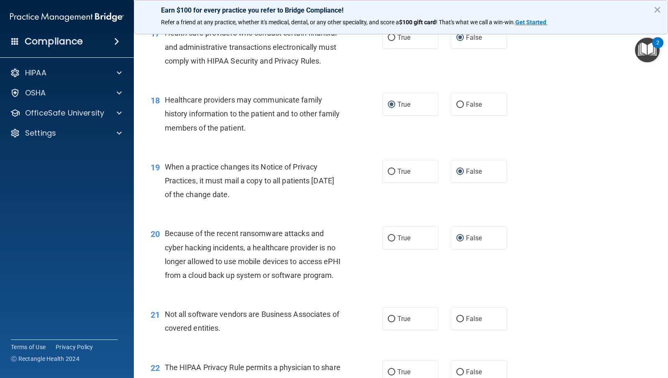
scroll to position [1212, 0]
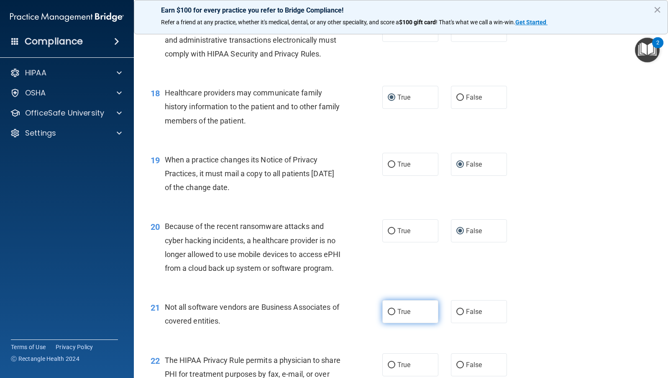
click at [388, 315] on input "True" at bounding box center [392, 312] width 8 height 6
radio input "true"
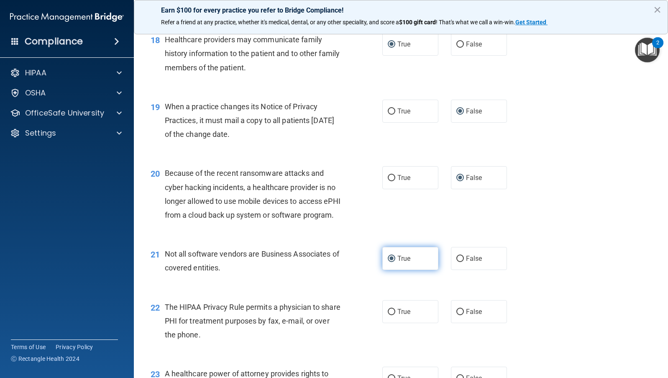
scroll to position [1296, 0]
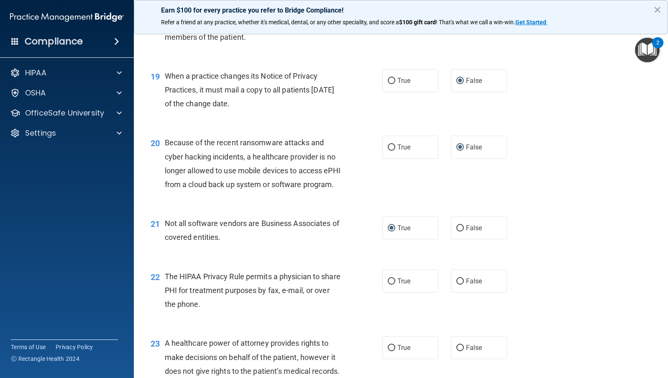
click at [441, 55] on div "18 Healthcare providers may communicate family history information to the patie…" at bounding box center [400, 25] width 513 height 67
click at [388, 284] on input "True" at bounding box center [392, 281] width 8 height 6
radio input "true"
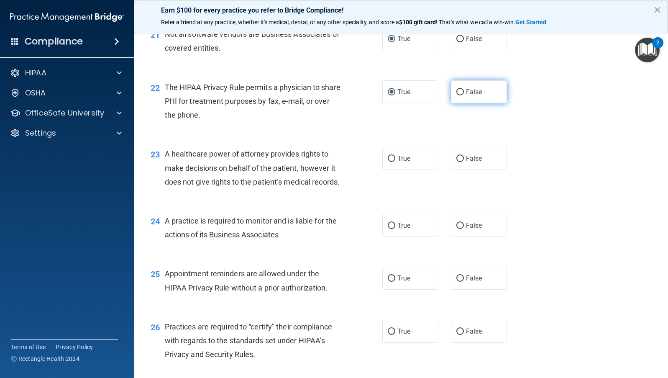
scroll to position [1505, 0]
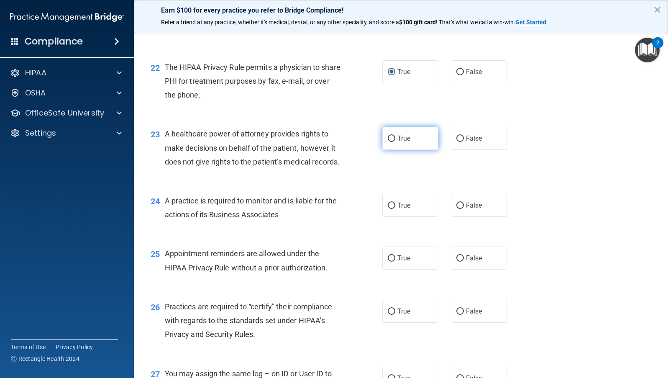
click at [388, 142] on input "True" at bounding box center [392, 138] width 8 height 6
radio input "true"
click at [456, 209] on input "False" at bounding box center [460, 205] width 8 height 6
radio input "true"
click at [388, 261] on input "True" at bounding box center [392, 258] width 8 height 6
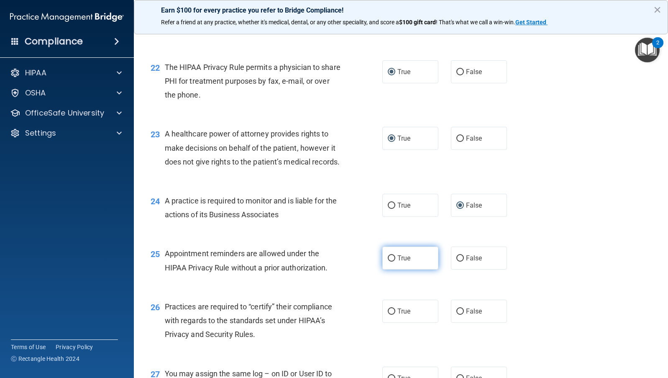
radio input "true"
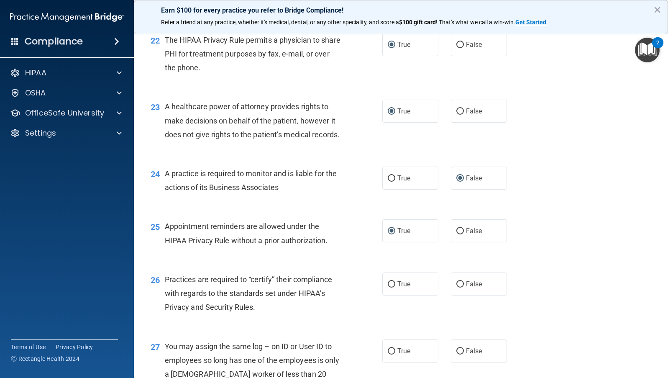
scroll to position [1547, 0]
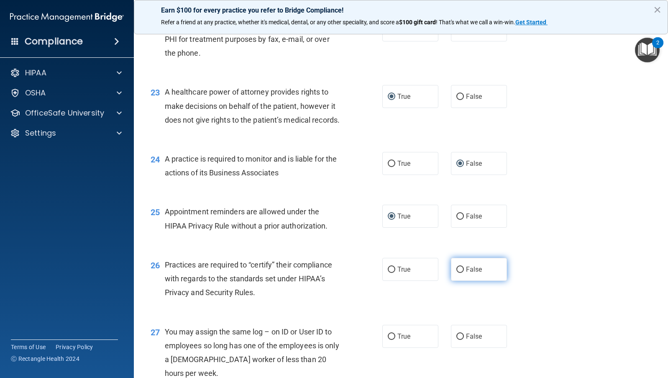
click at [456, 273] on input "False" at bounding box center [460, 269] width 8 height 6
radio input "true"
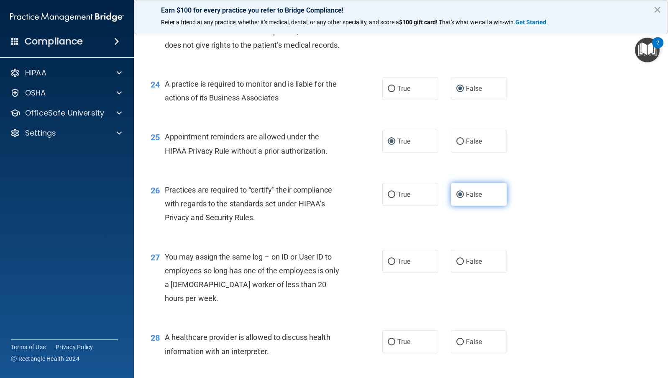
scroll to position [1630, 0]
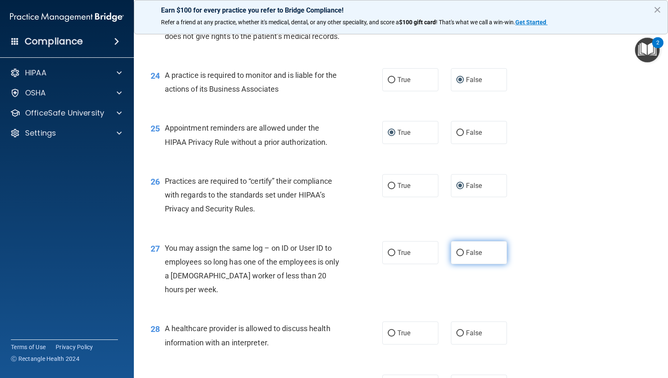
click at [457, 256] on input "False" at bounding box center [460, 253] width 8 height 6
radio input "true"
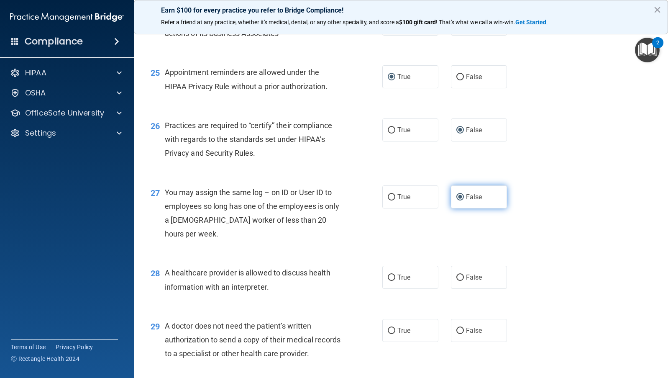
scroll to position [1714, 0]
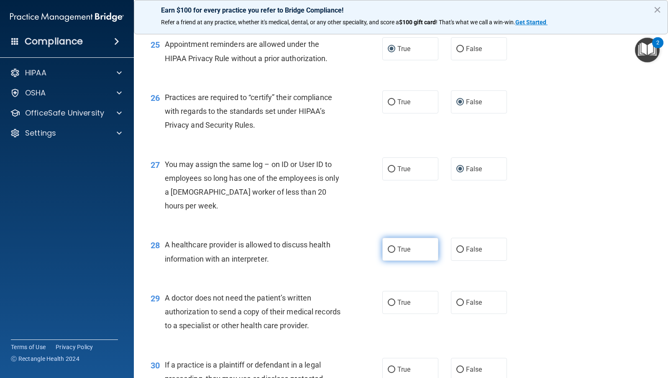
click at [388, 253] on input "True" at bounding box center [392, 249] width 8 height 6
radio input "true"
click at [390, 306] on input "True" at bounding box center [392, 302] width 8 height 6
radio input "true"
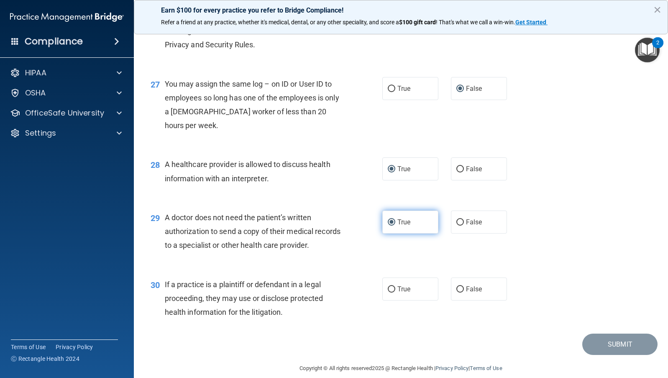
scroll to position [1798, 0]
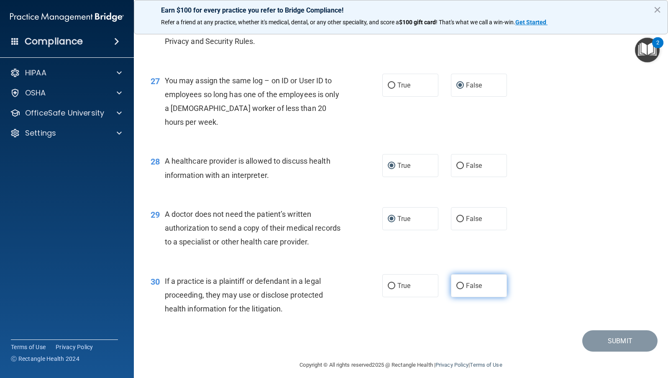
click at [457, 289] on input "False" at bounding box center [460, 286] width 8 height 6
radio input "true"
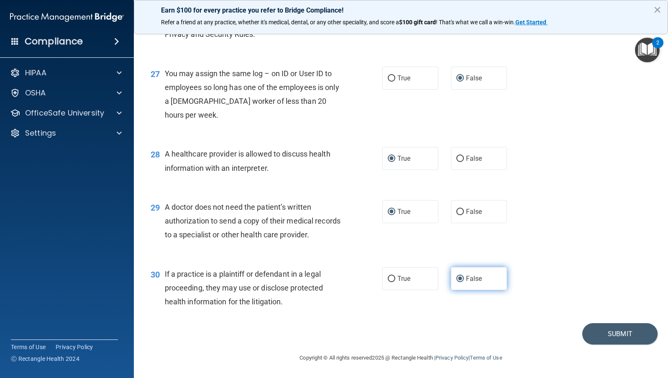
scroll to position [1846, 0]
click at [617, 336] on button "Submit" at bounding box center [619, 333] width 75 height 21
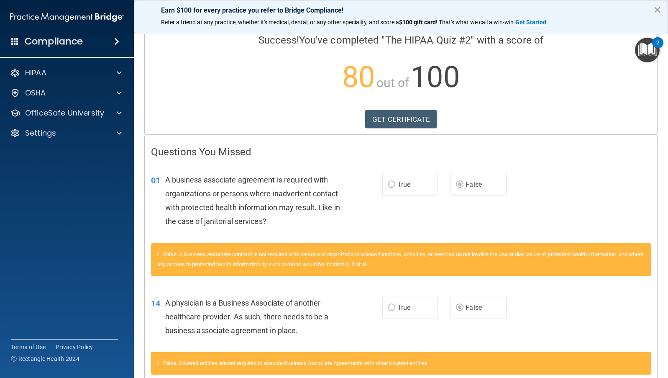
scroll to position [42, 0]
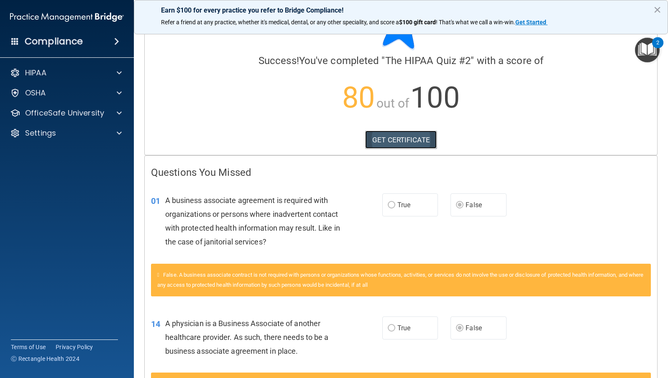
click at [403, 138] on link "GET CERTIFICATE" at bounding box center [400, 139] width 71 height 18
click at [50, 113] on p "OfficeSafe University" at bounding box center [64, 113] width 79 height 10
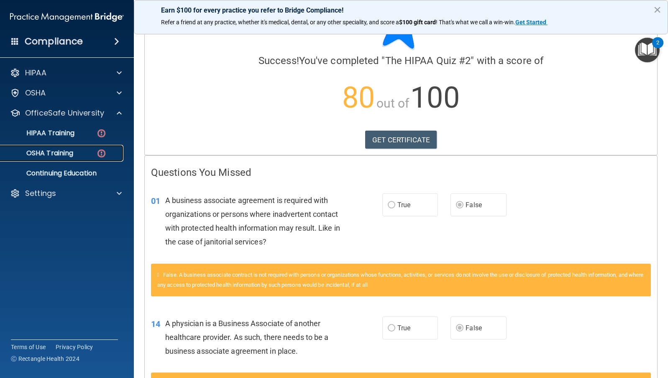
click at [77, 150] on div "OSHA Training" at bounding box center [62, 153] width 114 height 8
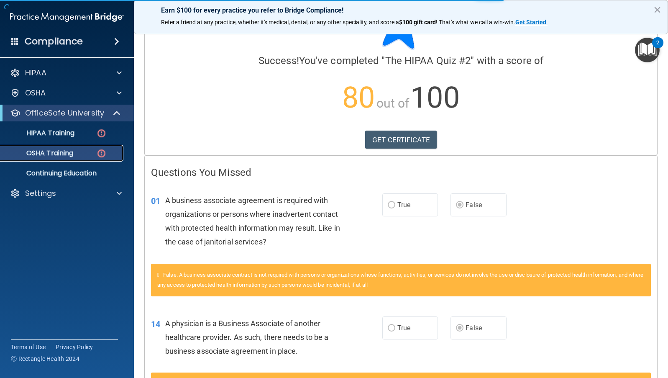
scroll to position [37, 0]
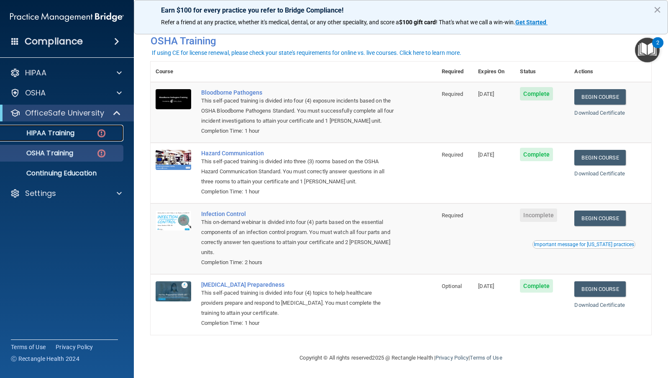
click at [69, 135] on p "HIPAA Training" at bounding box center [39, 133] width 69 height 8
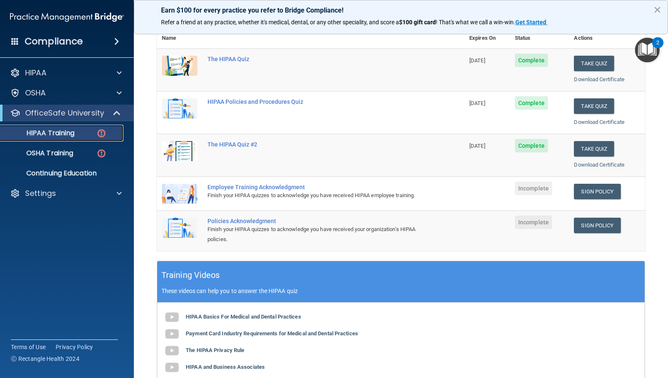
scroll to position [84, 0]
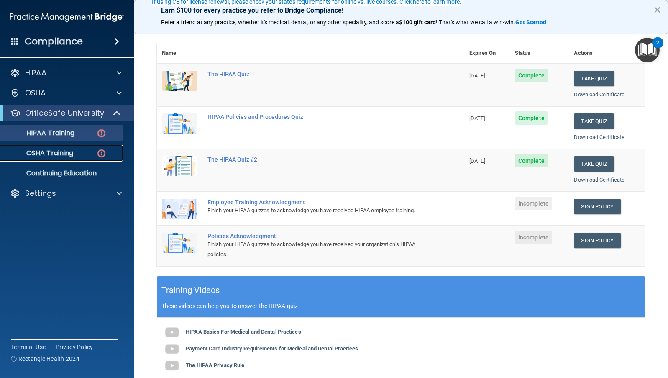
click at [50, 150] on p "OSHA Training" at bounding box center [39, 153] width 68 height 8
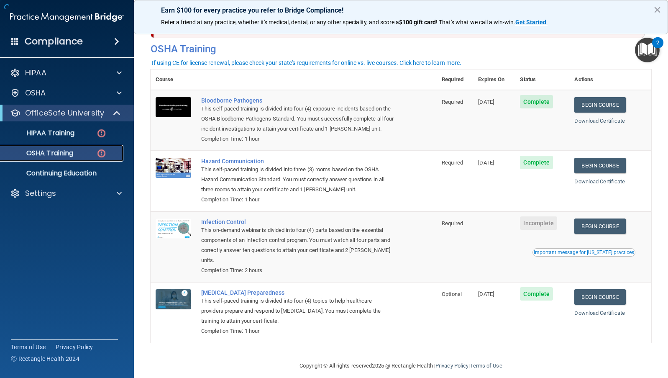
scroll to position [37, 0]
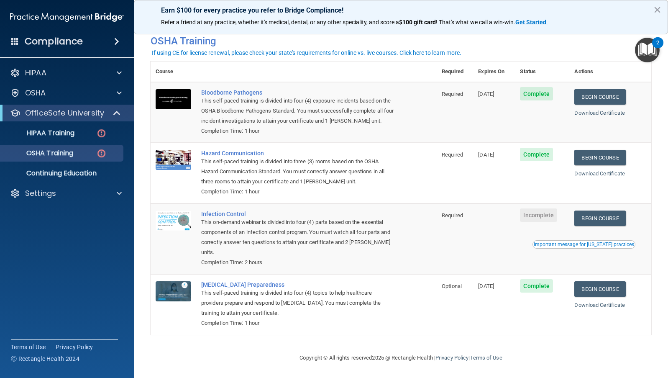
click at [541, 284] on span "Complete" at bounding box center [536, 285] width 33 height 13
click at [536, 288] on span "Complete" at bounding box center [536, 285] width 33 height 13
click at [604, 303] on link "Download Certificate" at bounding box center [599, 304] width 51 height 6
click at [657, 12] on button "×" at bounding box center [657, 9] width 8 height 13
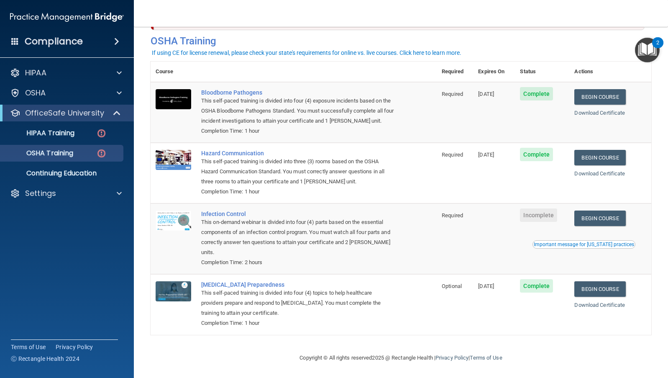
click at [652, 46] on img "Open Resource Center, 2 new notifications" at bounding box center [647, 50] width 25 height 25
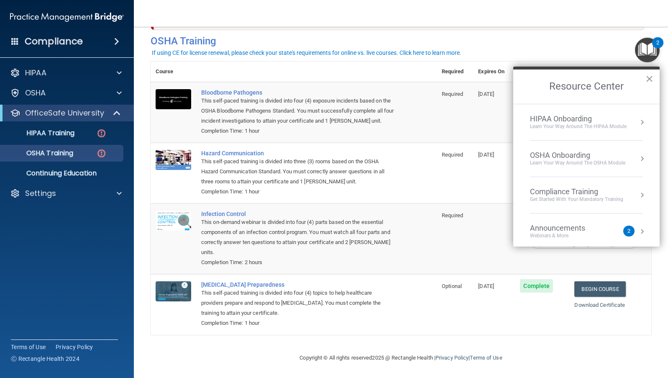
click at [597, 232] on div "Webinars & More" at bounding box center [566, 235] width 72 height 7
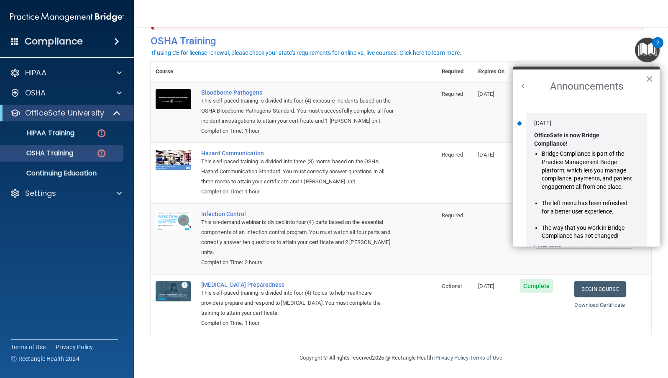
scroll to position [0, 0]
click at [647, 78] on button "×" at bounding box center [649, 78] width 8 height 13
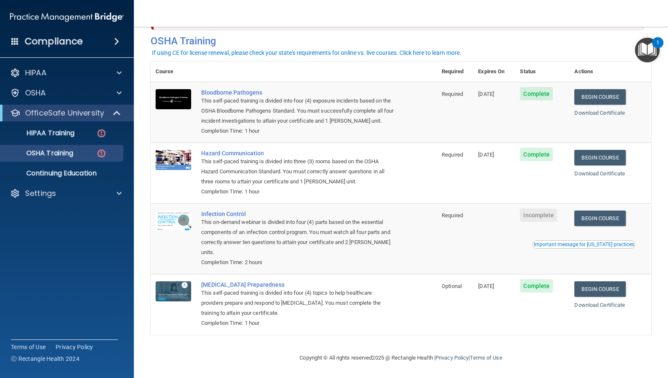
drag, startPoint x: 638, startPoint y: 0, endPoint x: 523, endPoint y: 1, distance: 115.0
click at [523, 1] on nav "Toggle navigation Kelly Keating kelly@mhtwi.com Manage My Enterprise Coraggio L…" at bounding box center [401, 13] width 534 height 27
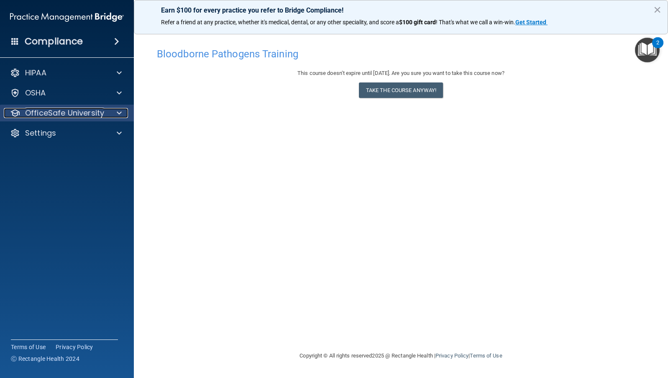
click at [82, 113] on p "OfficeSafe University" at bounding box center [64, 113] width 79 height 10
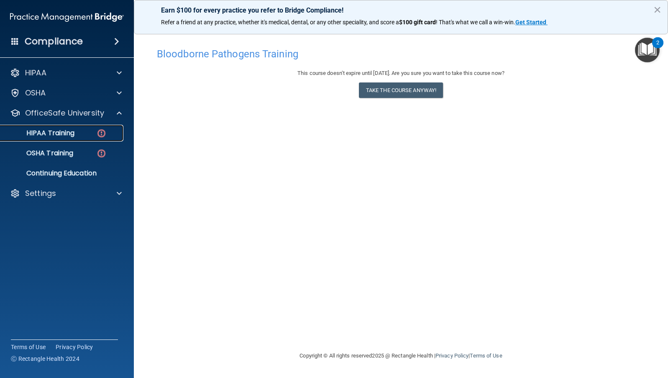
click at [69, 130] on p "HIPAA Training" at bounding box center [39, 133] width 69 height 8
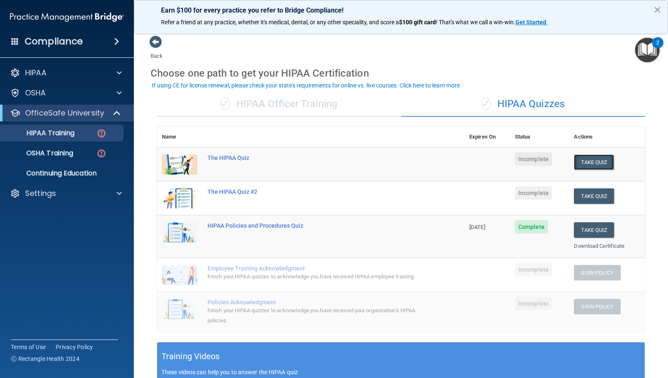
click at [592, 163] on button "Take Quiz" at bounding box center [594, 161] width 40 height 15
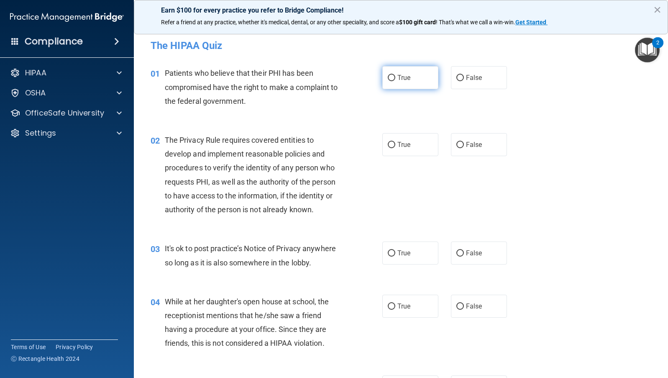
click at [390, 78] on input "True" at bounding box center [392, 78] width 8 height 6
radio input "true"
click at [389, 144] on input "True" at bounding box center [392, 145] width 8 height 6
radio input "true"
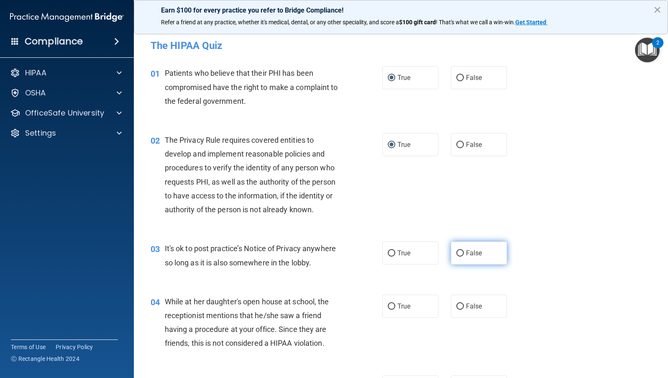
click at [458, 251] on input "False" at bounding box center [460, 253] width 8 height 6
radio input "true"
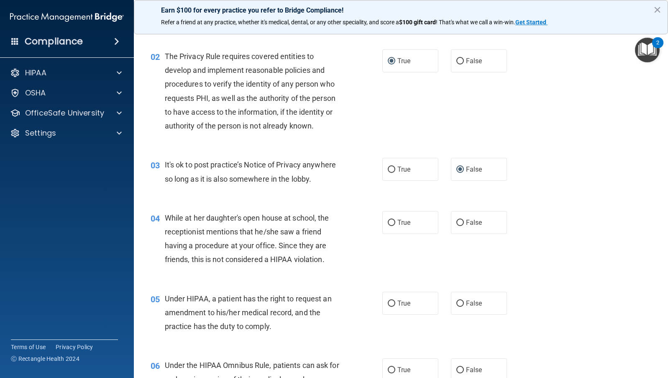
scroll to position [125, 0]
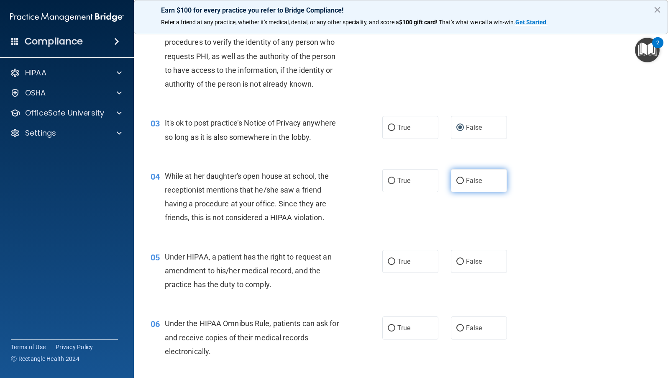
click at [457, 181] on input "False" at bounding box center [460, 181] width 8 height 6
radio input "true"
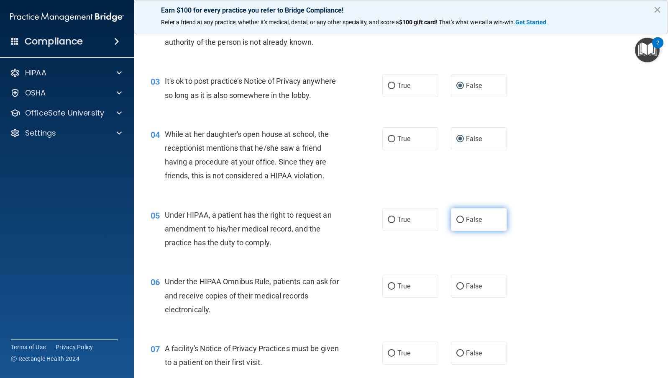
click at [457, 217] on input "False" at bounding box center [460, 220] width 8 height 6
radio input "true"
click at [388, 286] on input "True" at bounding box center [392, 286] width 8 height 6
radio input "true"
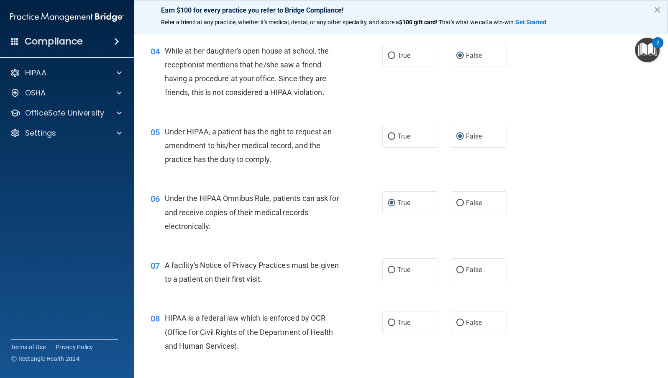
scroll to position [251, 0]
click at [389, 320] on input "True" at bounding box center [392, 322] width 8 height 6
radio input "true"
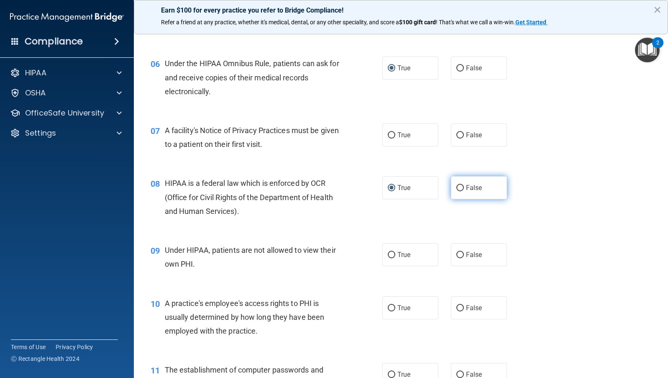
scroll to position [418, 0]
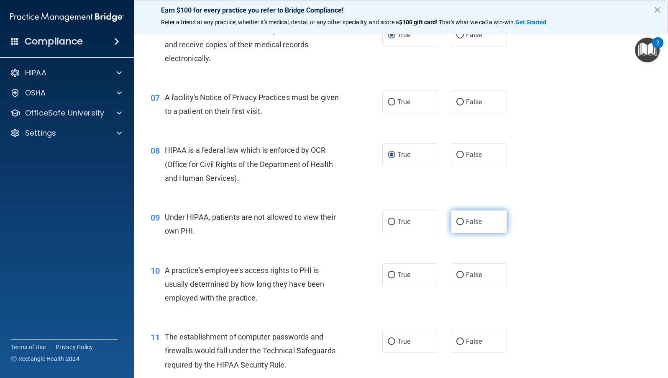
click at [457, 223] on input "False" at bounding box center [460, 222] width 8 height 6
radio input "true"
click at [388, 100] on input "True" at bounding box center [392, 102] width 8 height 6
radio input "true"
click at [458, 273] on input "False" at bounding box center [460, 275] width 8 height 6
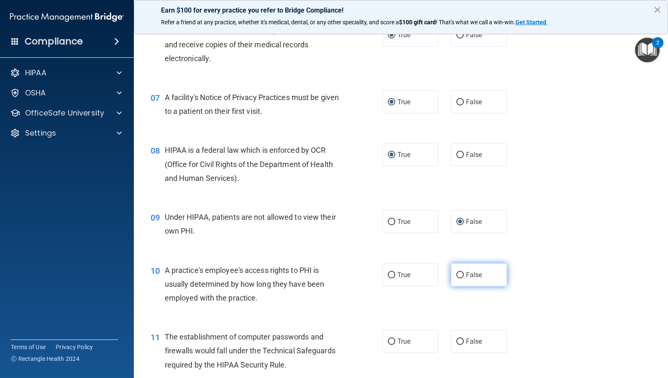
radio input "true"
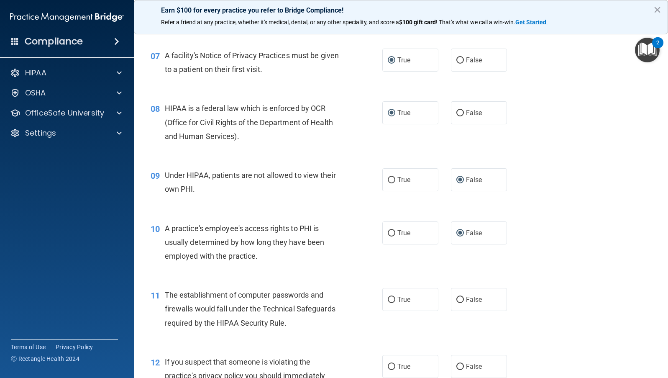
scroll to position [502, 0]
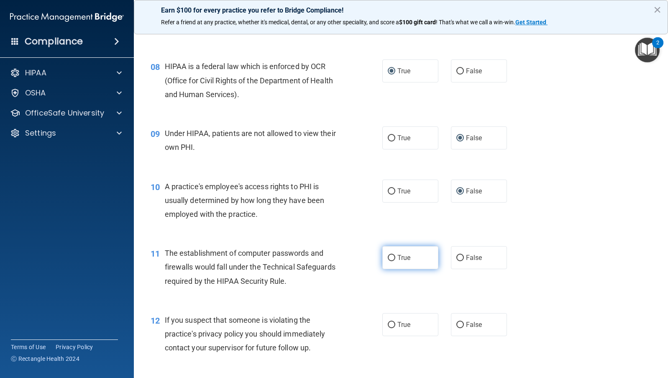
click at [388, 256] on input "True" at bounding box center [392, 258] width 8 height 6
radio input "true"
click at [389, 321] on input "True" at bounding box center [392, 324] width 8 height 6
radio input "true"
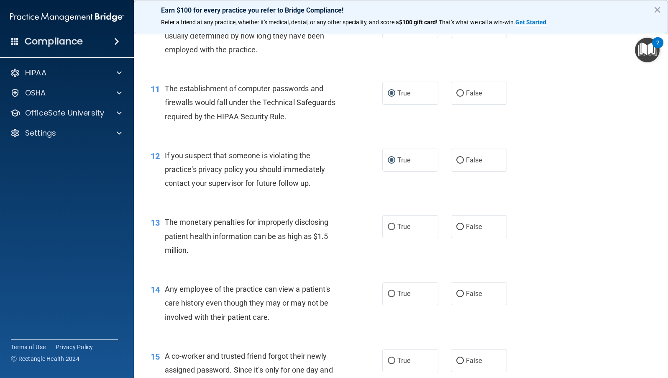
scroll to position [669, 0]
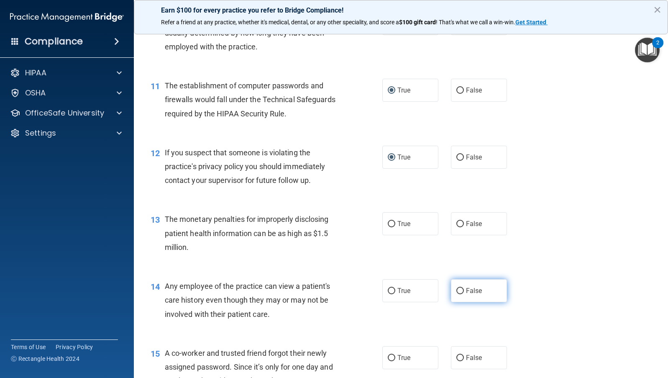
click at [459, 289] on input "False" at bounding box center [460, 291] width 8 height 6
radio input "true"
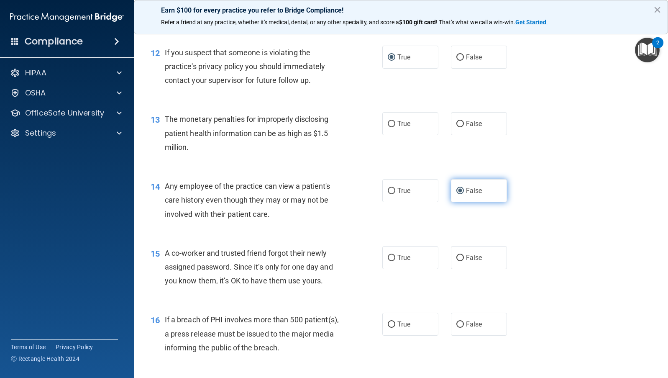
scroll to position [794, 0]
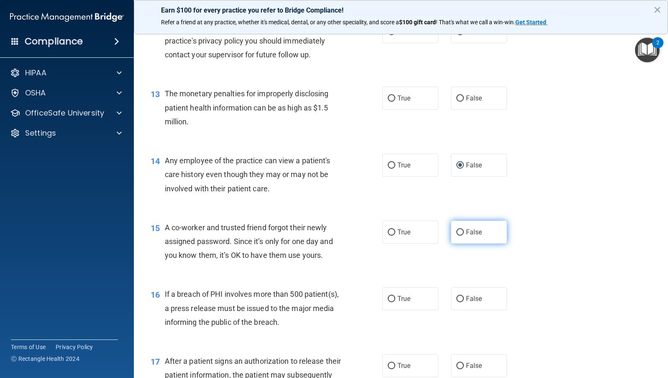
click at [457, 229] on input "False" at bounding box center [460, 232] width 8 height 6
radio input "true"
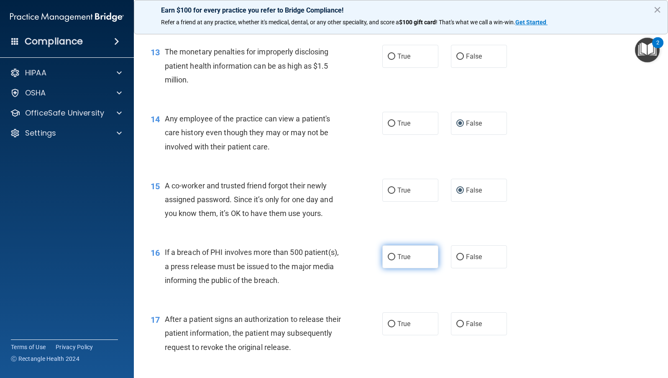
click at [388, 257] on input "True" at bounding box center [392, 257] width 8 height 6
radio input "true"
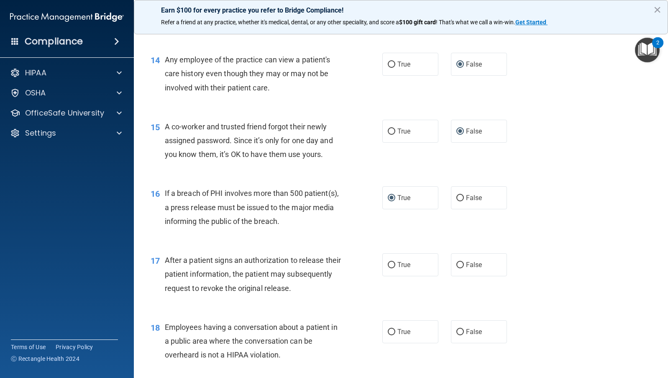
scroll to position [920, 0]
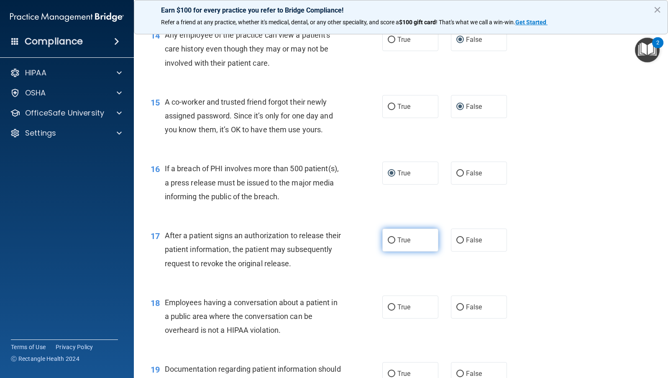
click at [388, 239] on input "True" at bounding box center [392, 240] width 8 height 6
radio input "true"
click at [456, 308] on input "False" at bounding box center [460, 307] width 8 height 6
radio input "true"
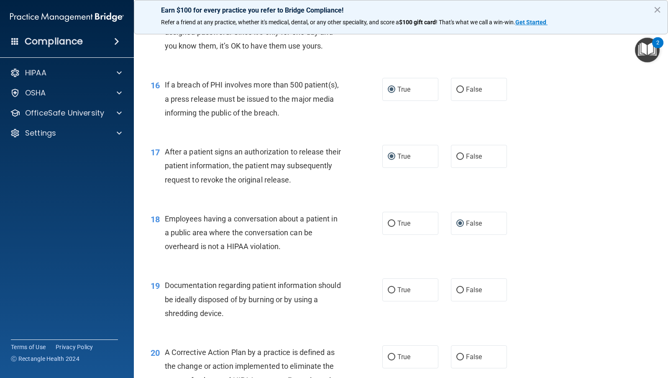
scroll to position [1045, 0]
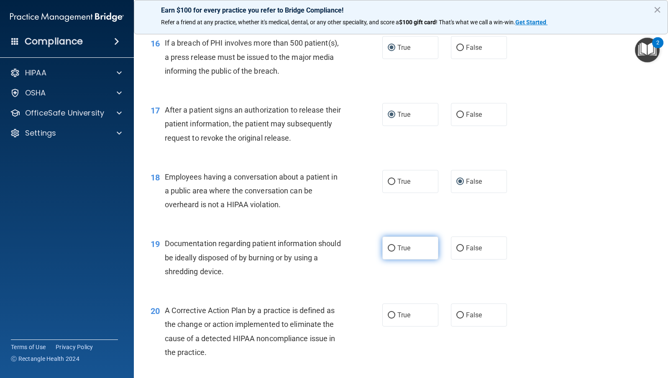
click at [390, 248] on input "True" at bounding box center [392, 248] width 8 height 6
radio input "true"
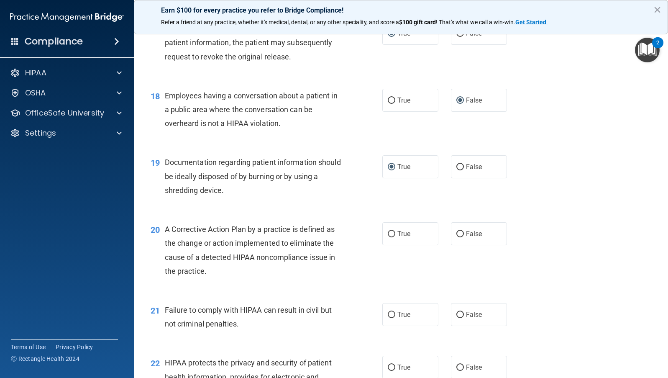
scroll to position [1129, 0]
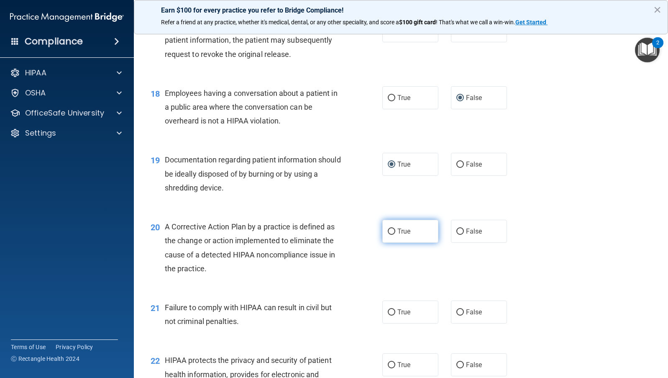
click at [388, 229] on input "True" at bounding box center [392, 231] width 8 height 6
radio input "true"
click at [457, 311] on input "False" at bounding box center [460, 312] width 8 height 6
radio input "true"
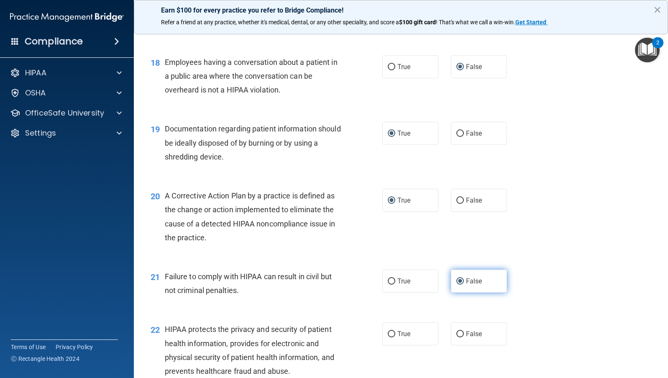
scroll to position [1212, 0]
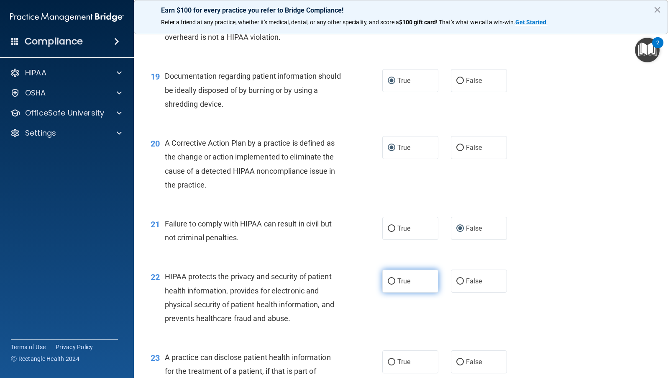
click at [388, 281] on input "True" at bounding box center [392, 281] width 8 height 6
radio input "true"
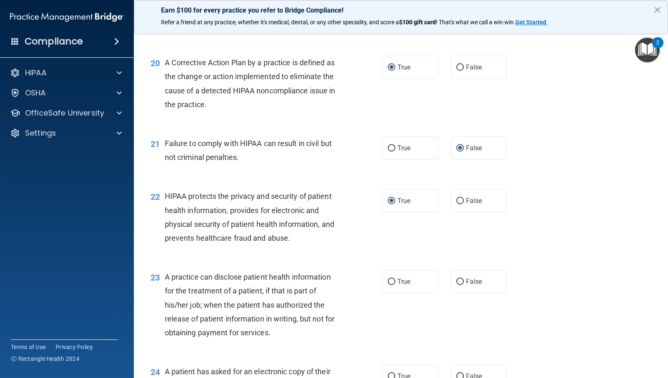
scroll to position [1296, 0]
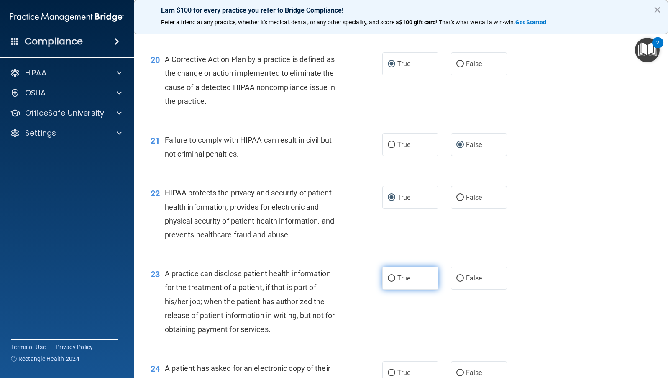
click at [388, 275] on input "True" at bounding box center [392, 278] width 8 height 6
radio input "true"
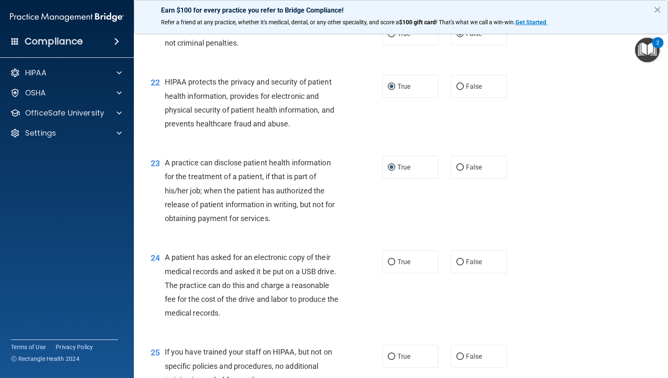
scroll to position [1421, 0]
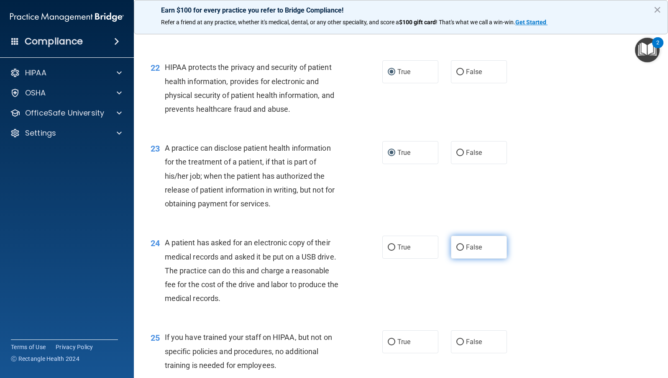
click at [457, 244] on input "False" at bounding box center [460, 247] width 8 height 6
radio input "true"
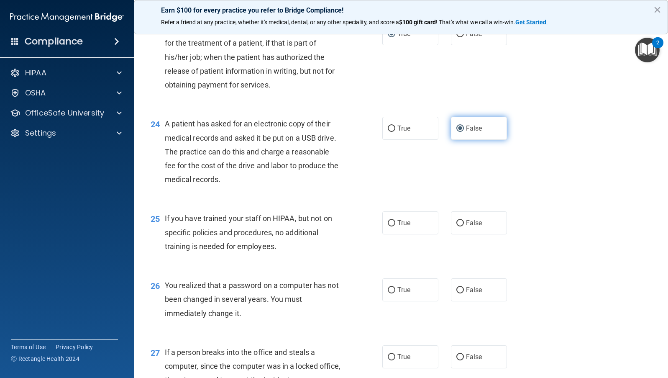
scroll to position [1547, 0]
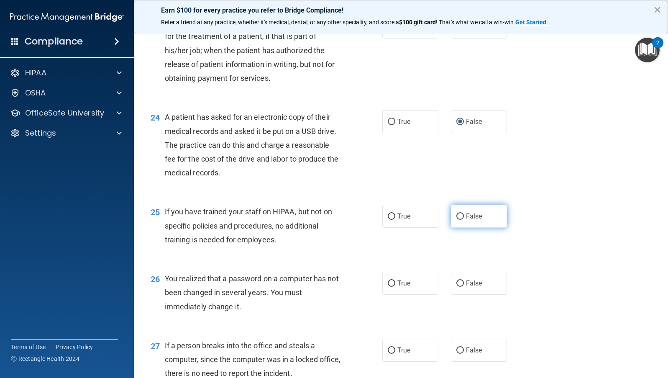
click at [458, 216] on input "False" at bounding box center [460, 216] width 8 height 6
radio input "true"
click at [388, 280] on input "True" at bounding box center [392, 283] width 8 height 6
radio input "true"
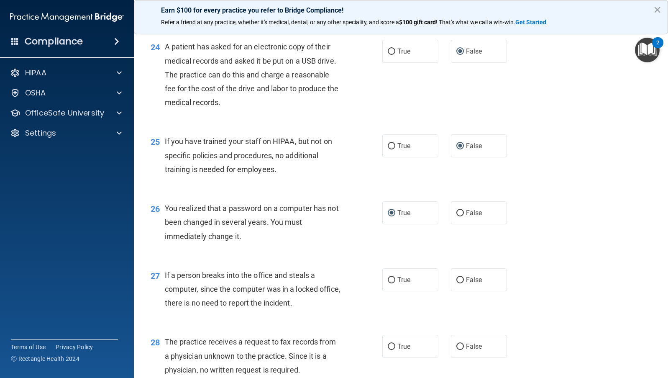
scroll to position [1630, 0]
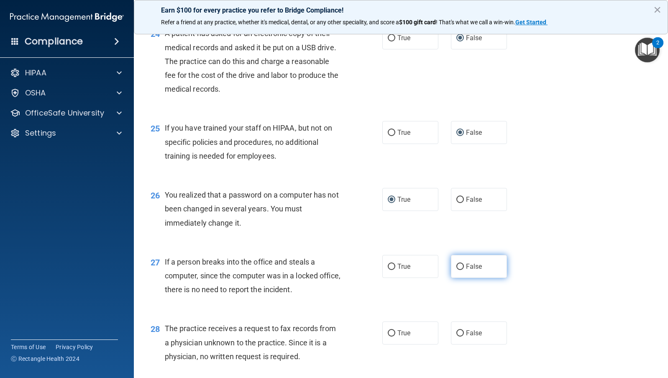
click at [459, 266] on input "False" at bounding box center [460, 266] width 8 height 6
radio input "true"
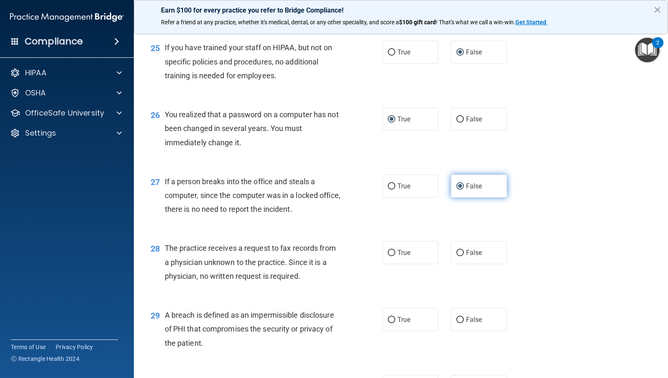
scroll to position [1714, 0]
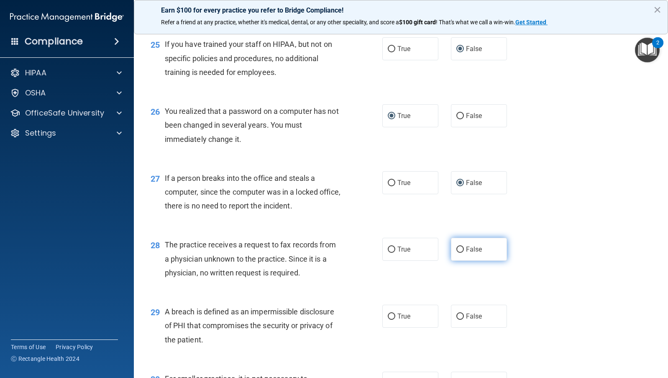
click at [459, 247] on input "False" at bounding box center [460, 249] width 8 height 6
radio input "true"
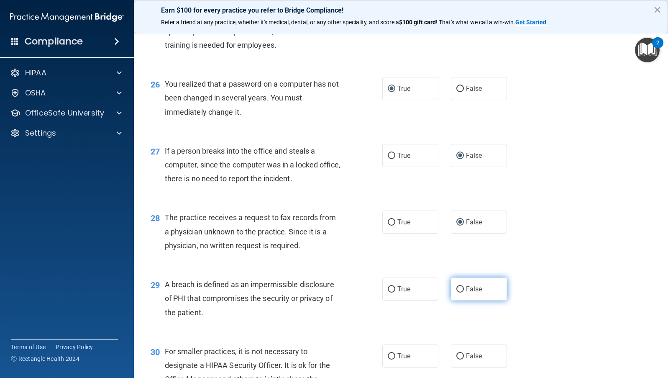
scroll to position [1756, 0]
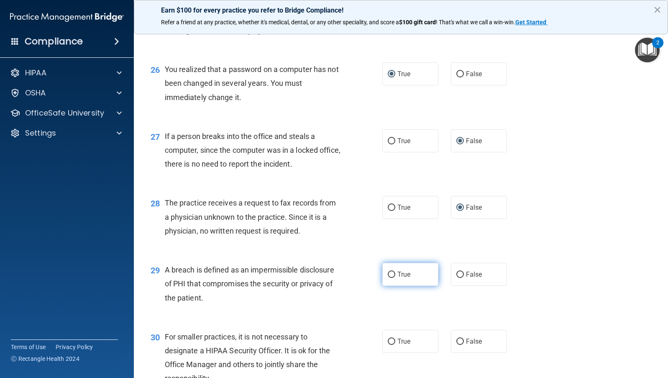
click at [390, 274] on input "True" at bounding box center [392, 274] width 8 height 6
radio input "true"
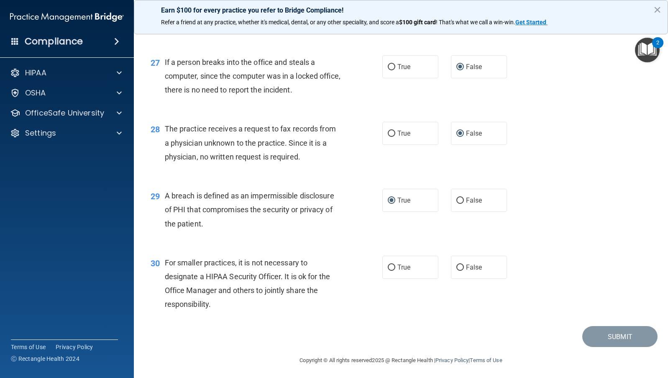
scroll to position [1832, 0]
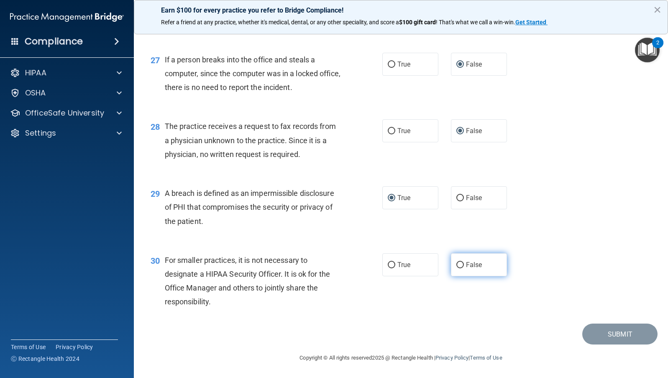
click at [458, 265] on input "False" at bounding box center [460, 265] width 8 height 6
radio input "true"
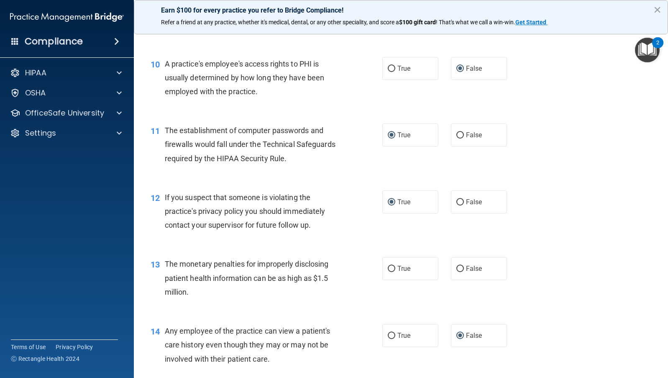
scroll to position [627, 0]
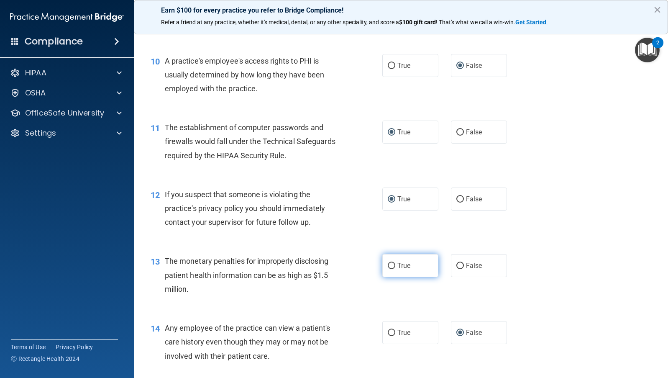
click at [388, 265] on input "True" at bounding box center [392, 266] width 8 height 6
radio input "true"
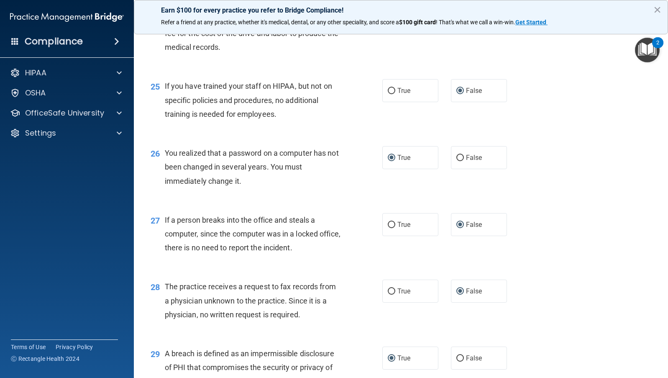
scroll to position [1832, 0]
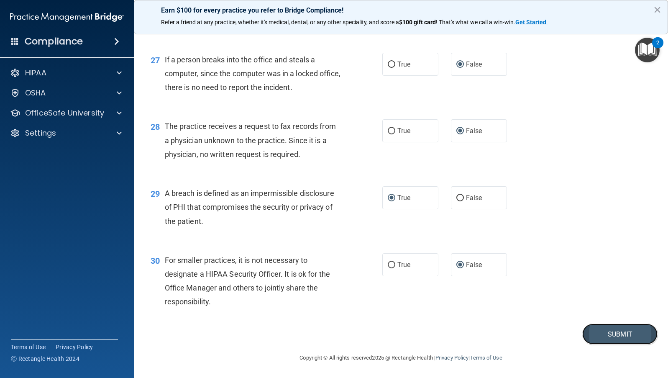
click at [615, 333] on button "Submit" at bounding box center [619, 333] width 75 height 21
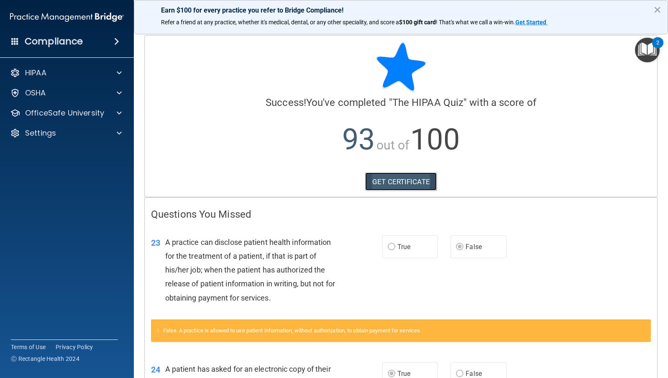
click at [392, 179] on link "GET CERTIFICATE" at bounding box center [400, 181] width 71 height 18
